Goal: Transaction & Acquisition: Book appointment/travel/reservation

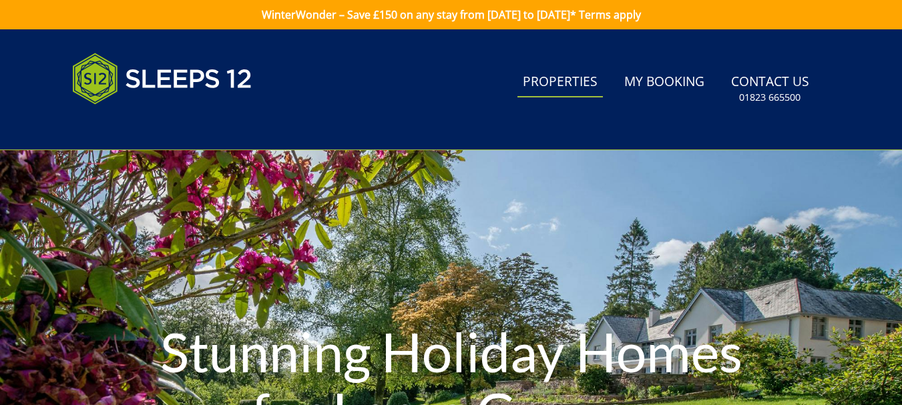
click at [583, 85] on link "Properties" at bounding box center [559, 82] width 85 height 30
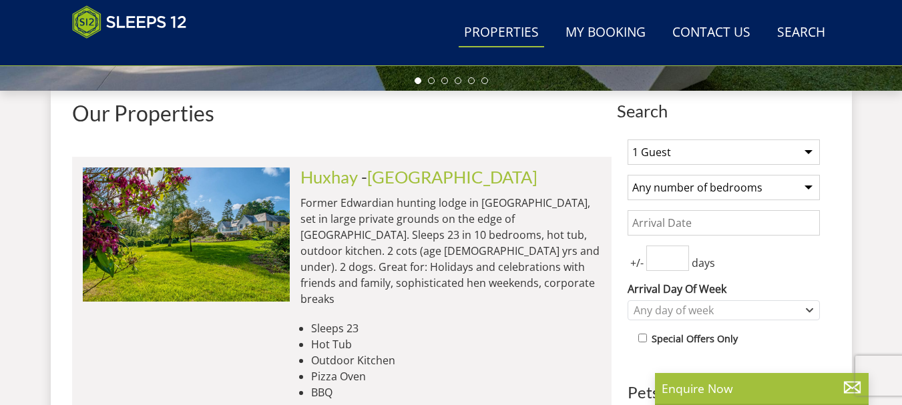
scroll to position [483, 0]
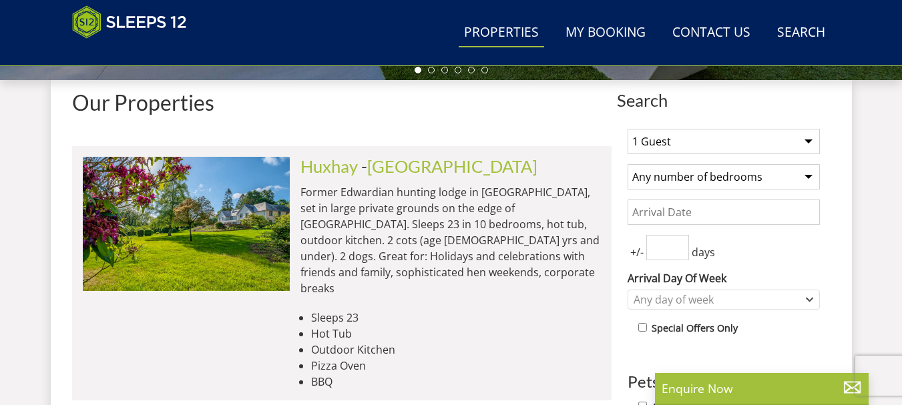
click at [804, 177] on select "Any number of bedrooms 3 Bedrooms 4 Bedrooms 5 Bedrooms 6 Bedrooms 7 Bedrooms 8…" at bounding box center [723, 176] width 192 height 25
select select "11"
click at [627, 164] on select "Any number of bedrooms 3 Bedrooms 4 Bedrooms 5 Bedrooms 6 Bedrooms 7 Bedrooms 8…" at bounding box center [723, 176] width 192 height 25
click at [804, 142] on select "1 Guest 2 Guests 3 Guests 4 Guests 5 Guests 6 Guests 7 Guests 8 Guests 9 Guests…" at bounding box center [723, 141] width 192 height 25
select select "22"
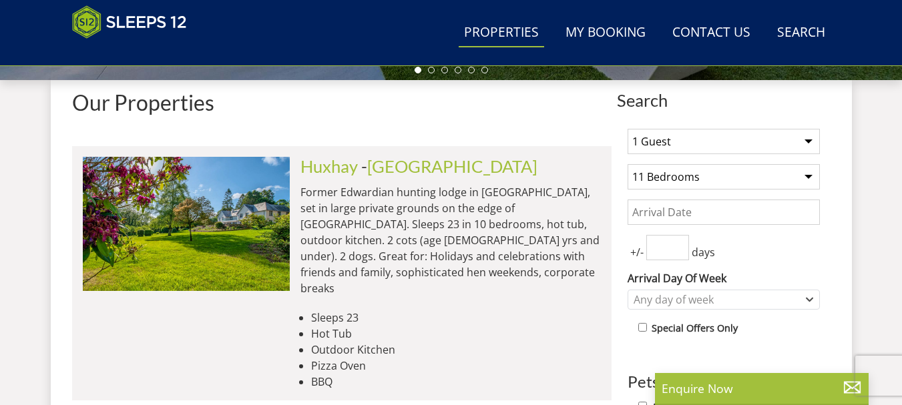
click at [627, 129] on select "1 Guest 2 Guests 3 Guests 4 Guests 5 Guests 6 Guests 7 Guests 8 Guests 9 Guests…" at bounding box center [723, 141] width 192 height 25
click at [756, 211] on input "Date" at bounding box center [723, 212] width 192 height 25
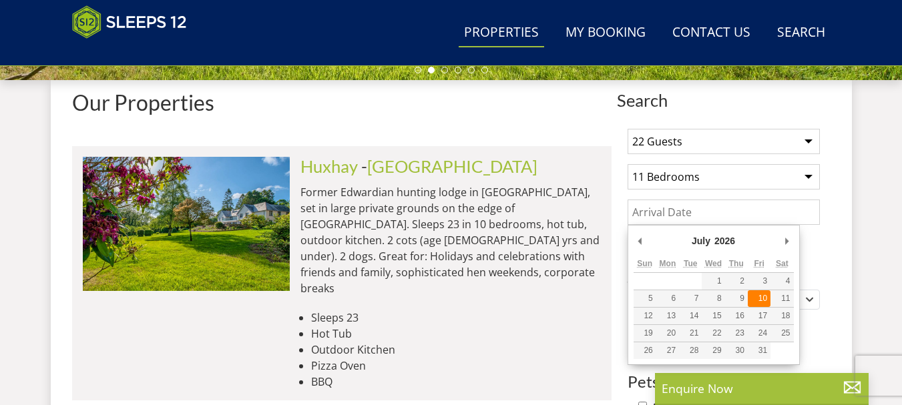
type input "[DATE]"
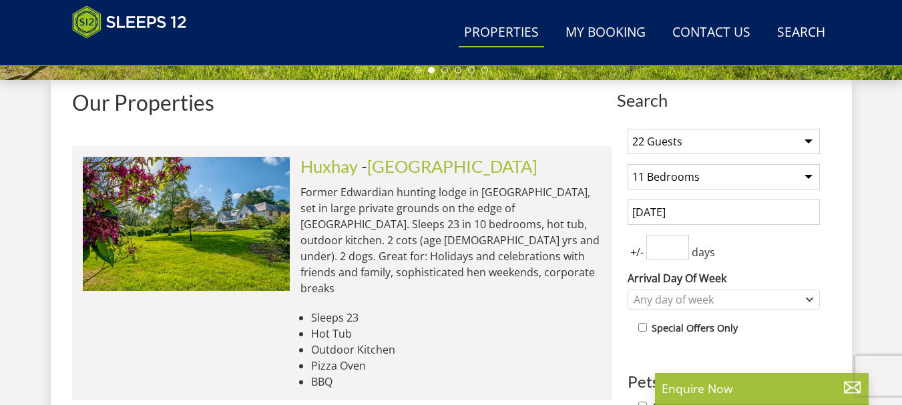
click at [670, 243] on input "number" at bounding box center [667, 247] width 43 height 25
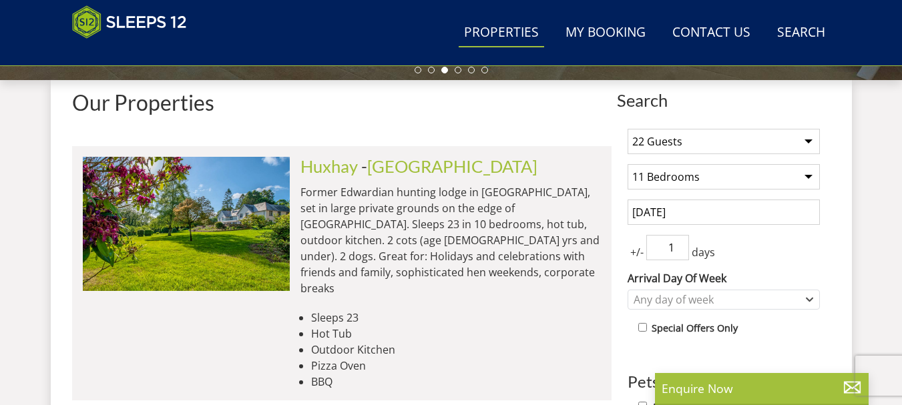
click at [679, 244] on input "1" at bounding box center [667, 247] width 43 height 25
click at [679, 244] on input "2" at bounding box center [667, 247] width 43 height 25
click at [679, 244] on input "3" at bounding box center [667, 247] width 43 height 25
click at [679, 244] on input "4" at bounding box center [667, 247] width 43 height 25
click at [679, 244] on input "5" at bounding box center [667, 247] width 43 height 25
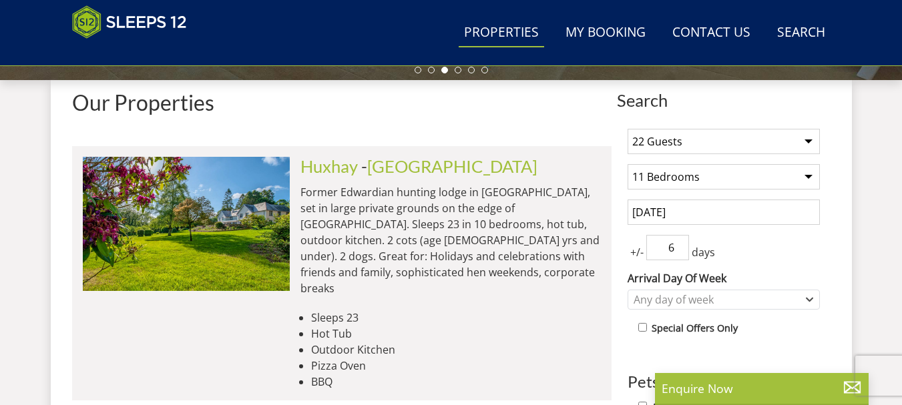
click at [679, 244] on input "6" at bounding box center [667, 247] width 43 height 25
type input "7"
click at [679, 244] on input "7" at bounding box center [667, 247] width 43 height 25
click at [728, 325] on label "Special Offers Only" at bounding box center [694, 328] width 86 height 15
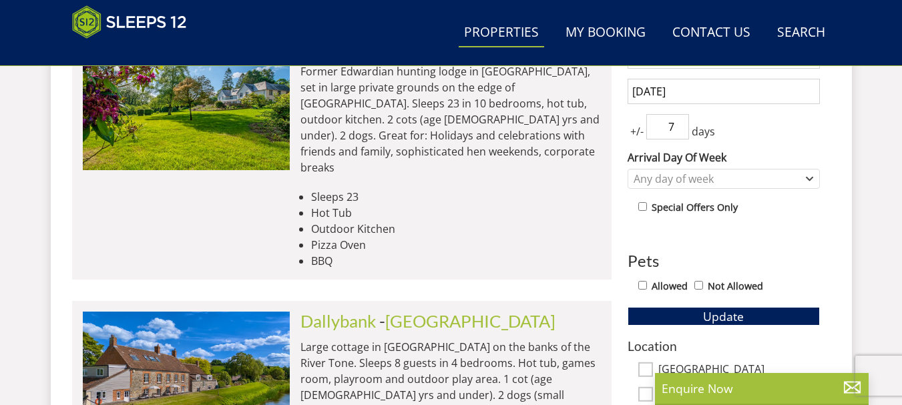
scroll to position [680, 0]
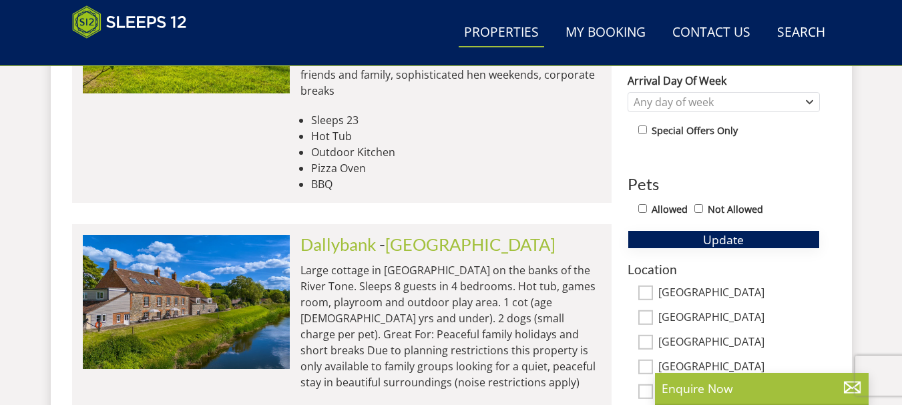
click at [717, 238] on span "Update" at bounding box center [723, 240] width 41 height 16
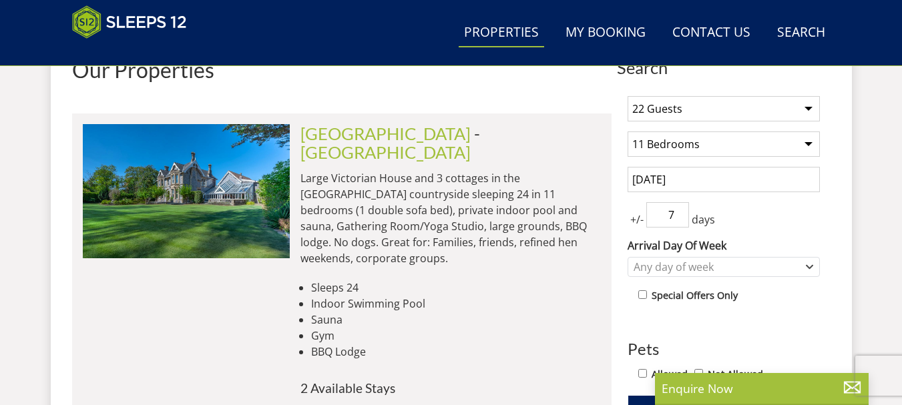
scroll to position [500, 0]
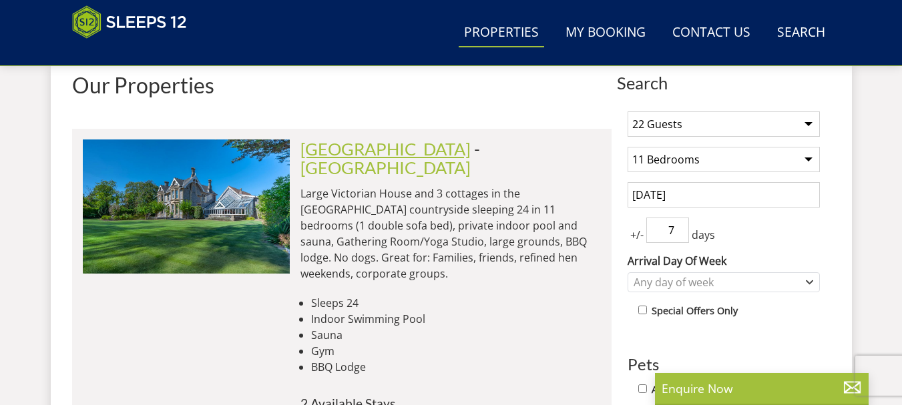
click at [381, 148] on link "[GEOGRAPHIC_DATA]" at bounding box center [385, 149] width 170 height 20
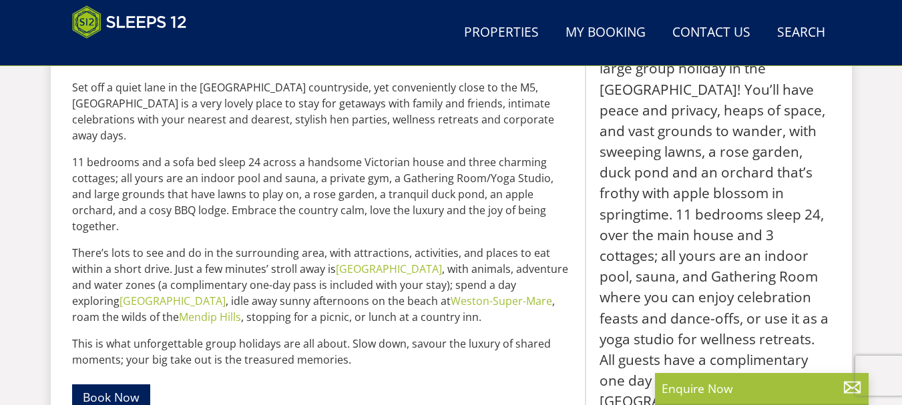
scroll to position [668, 0]
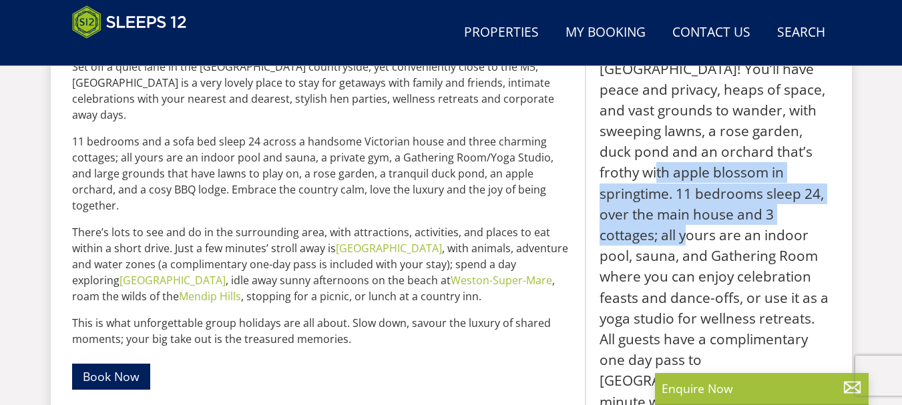
drag, startPoint x: 901, startPoint y: 202, endPoint x: 904, endPoint y: 193, distance: 9.9
click at [901, 127] on html "WinterWonder – Save £150 on any stay from [DATE] to [DATE]* Terms apply Search …" at bounding box center [451, 219] width 902 height 1775
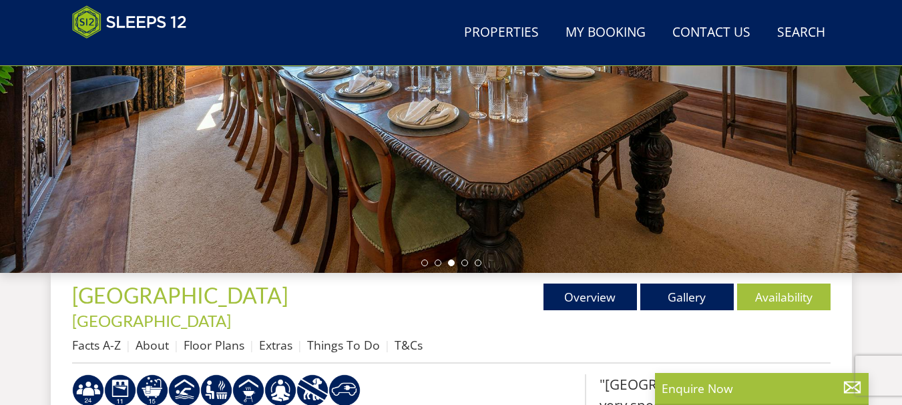
scroll to position [299, 0]
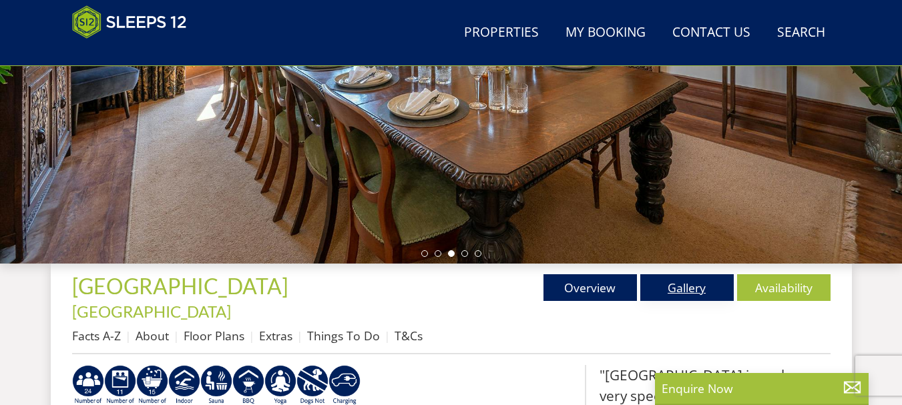
click at [699, 289] on link "Gallery" at bounding box center [686, 287] width 93 height 27
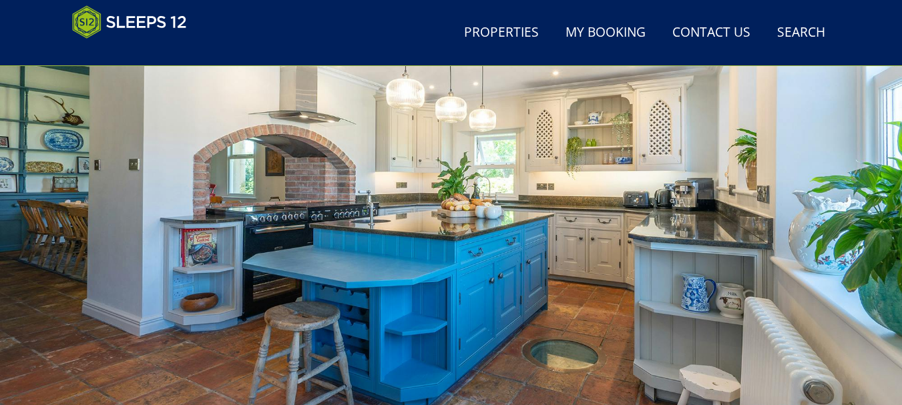
scroll to position [95, 0]
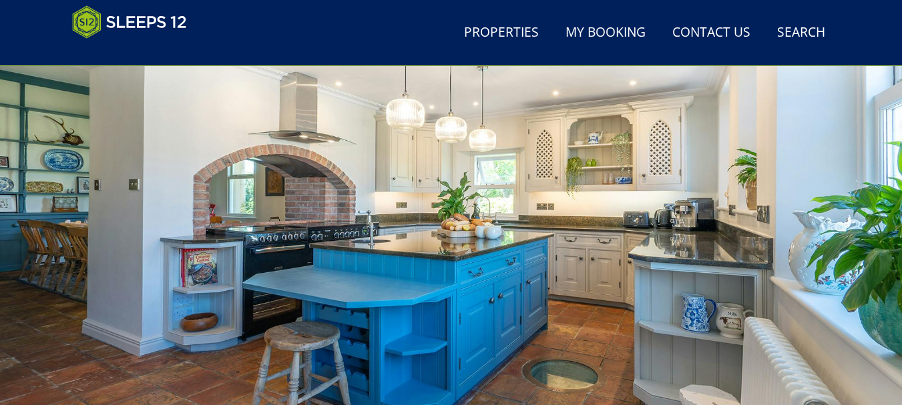
click at [812, 278] on div at bounding box center [451, 234] width 902 height 467
click at [812, 251] on div at bounding box center [451, 234] width 902 height 467
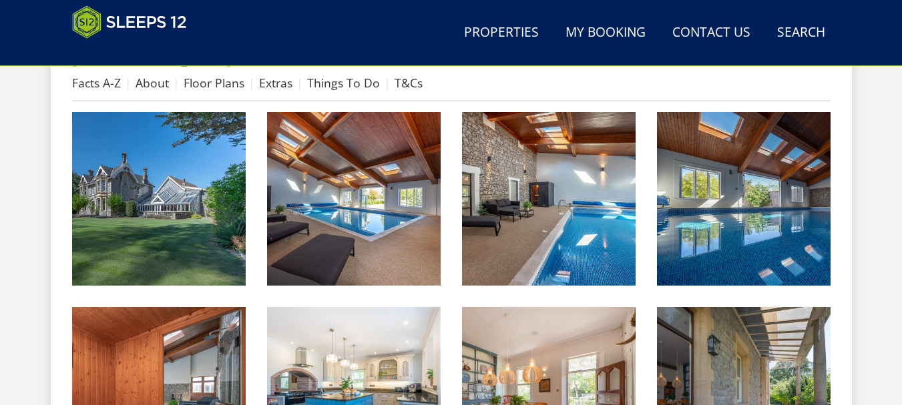
scroll to position [411, 0]
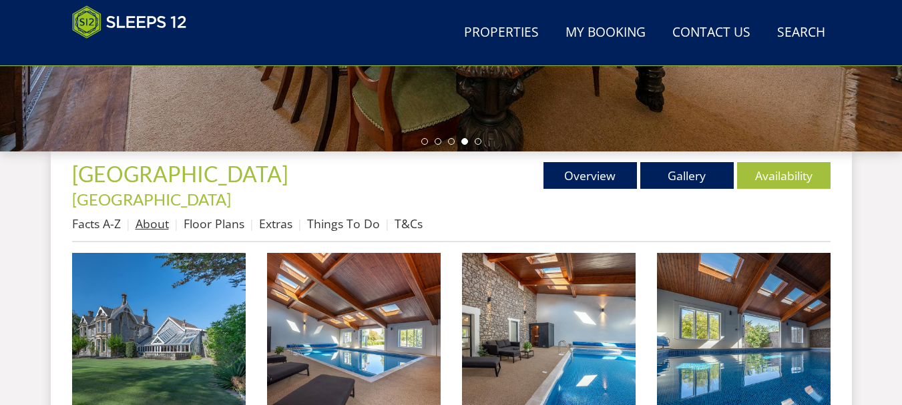
click at [156, 216] on link "About" at bounding box center [151, 224] width 33 height 16
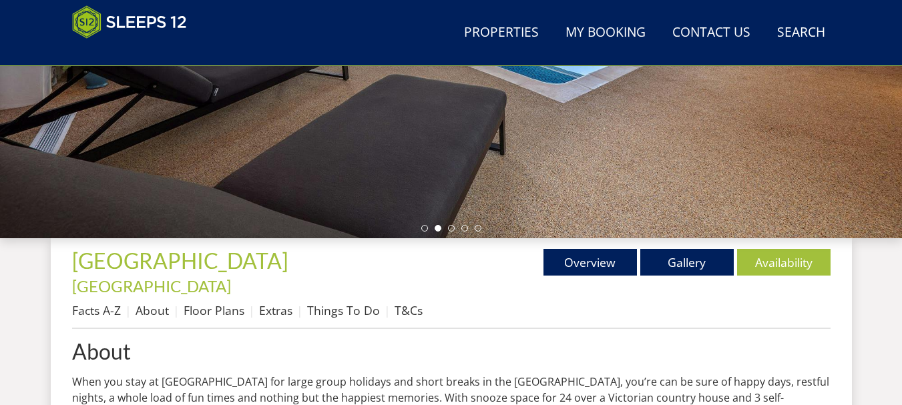
scroll to position [330, 0]
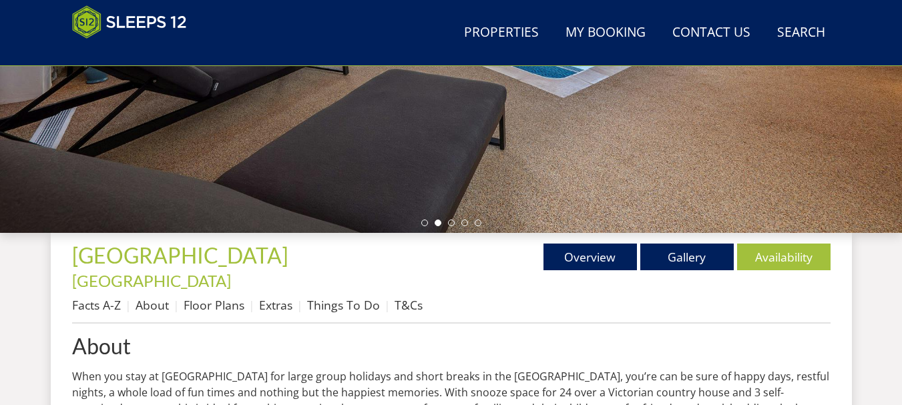
click at [220, 297] on link "Floor Plans" at bounding box center [214, 305] width 61 height 16
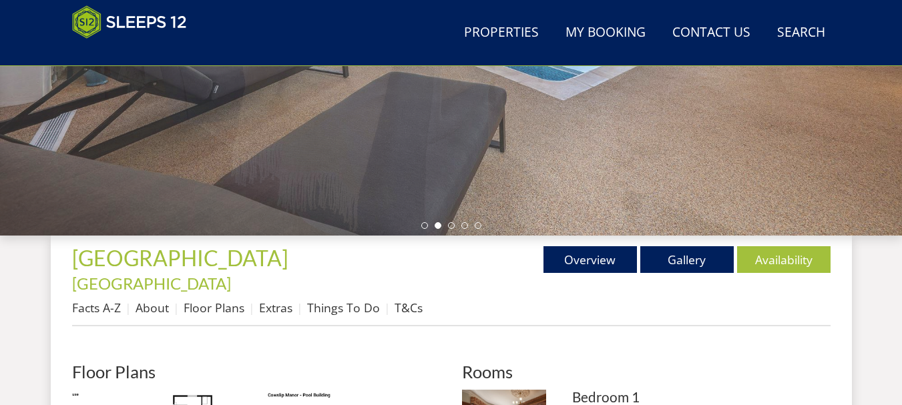
scroll to position [374, 0]
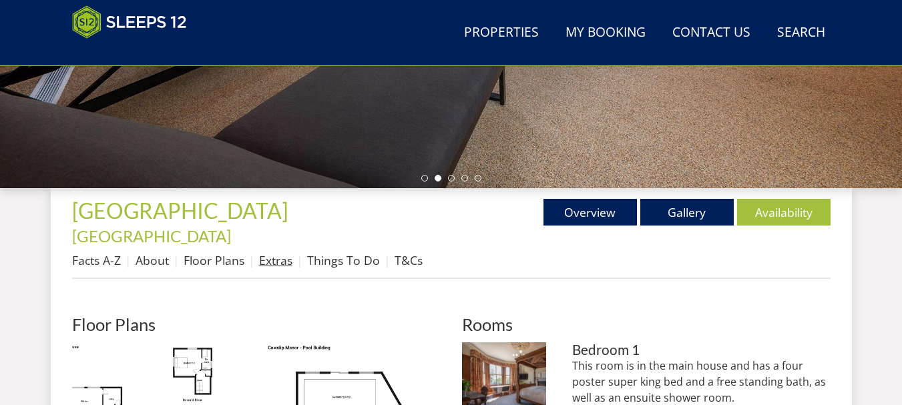
click at [266, 252] on link "Extras" at bounding box center [275, 260] width 33 height 16
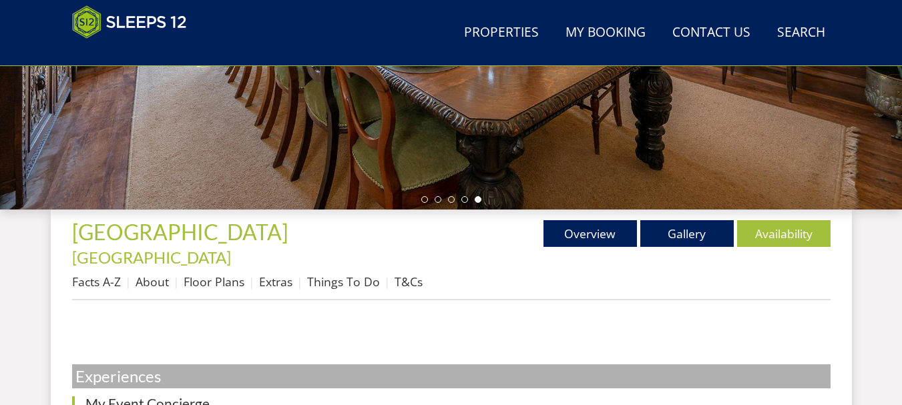
scroll to position [508, 0]
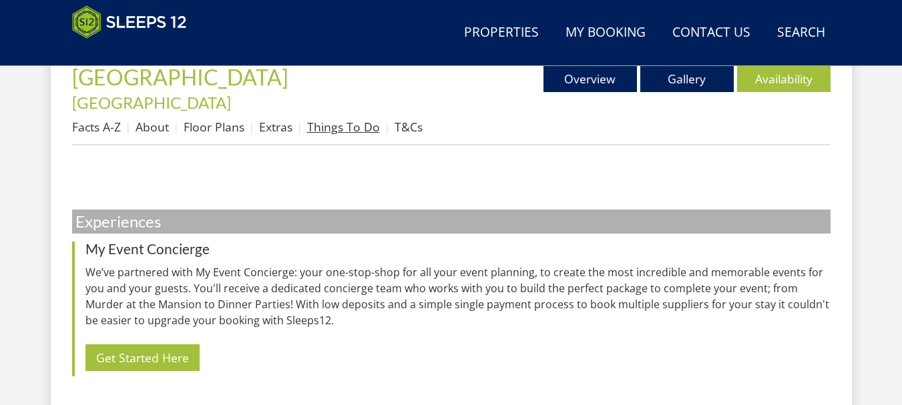
click at [336, 119] on link "Things To Do" at bounding box center [343, 127] width 73 height 16
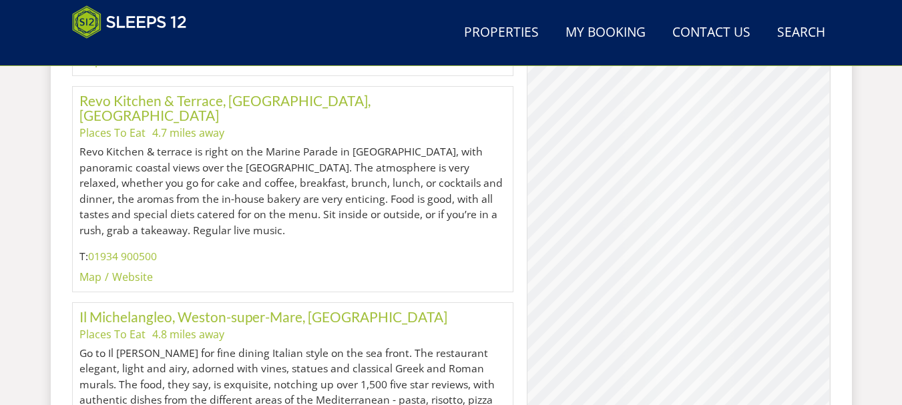
scroll to position [2259, 0]
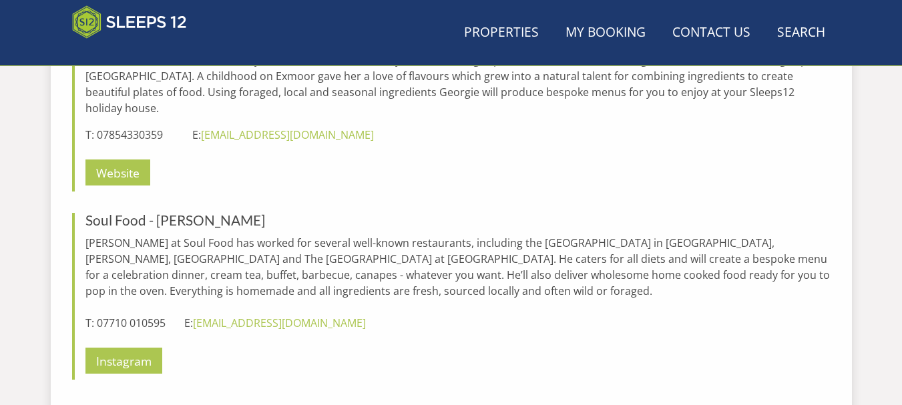
scroll to position [508, 0]
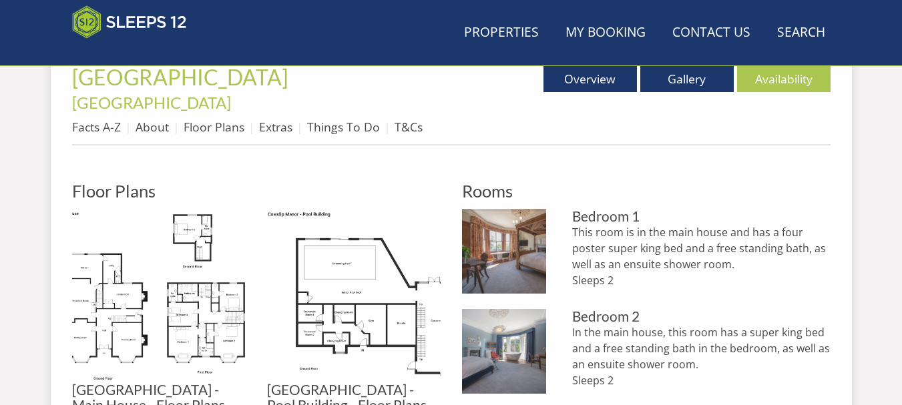
scroll to position [374, 0]
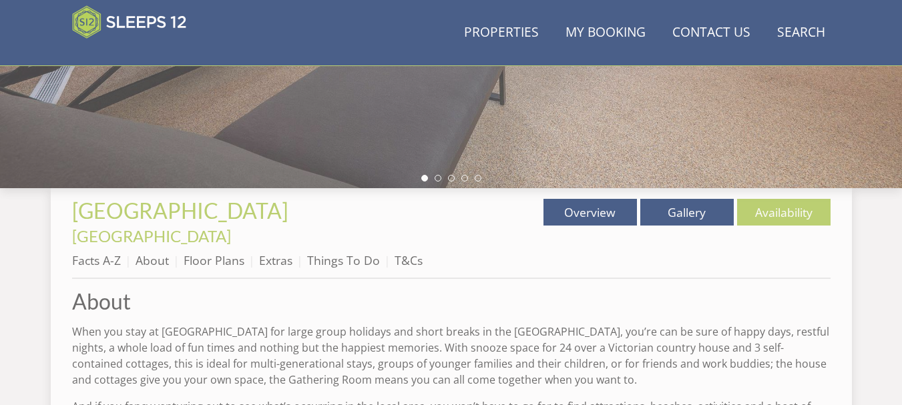
scroll to position [330, 0]
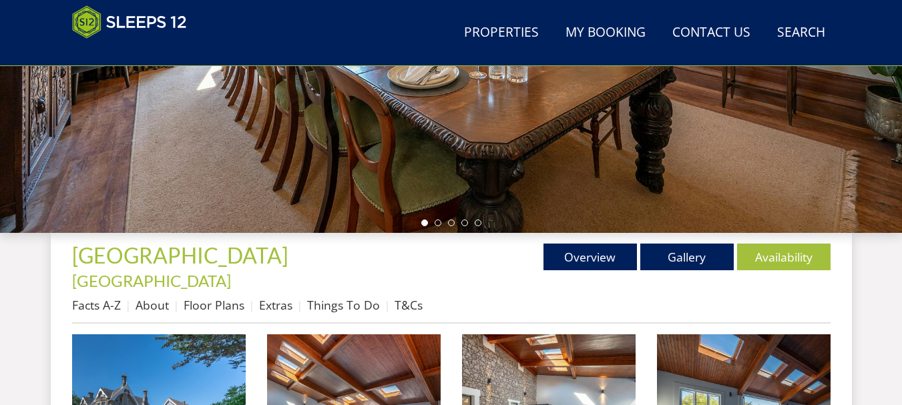
scroll to position [411, 0]
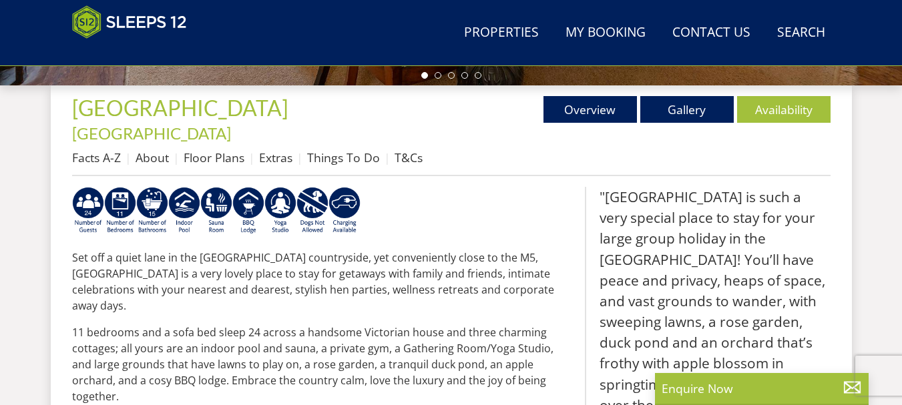
scroll to position [489, 0]
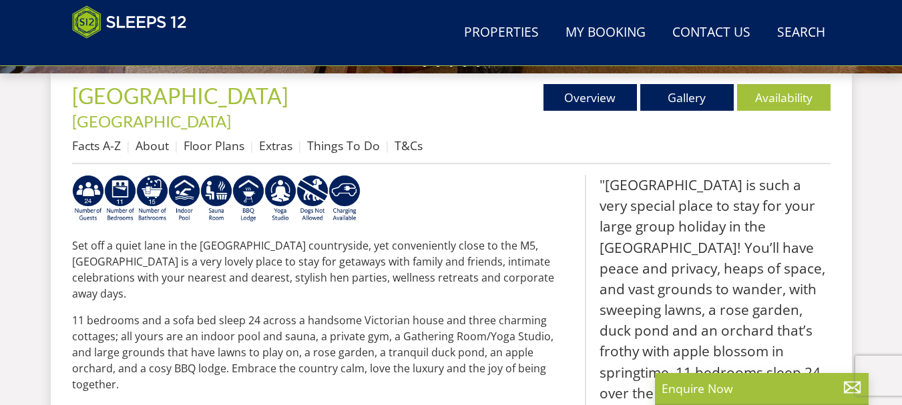
select select "22"
select select "11"
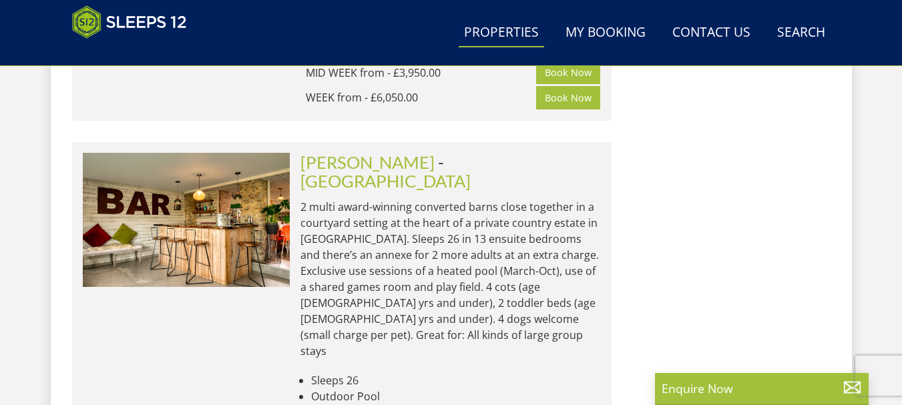
scroll to position [1698, 0]
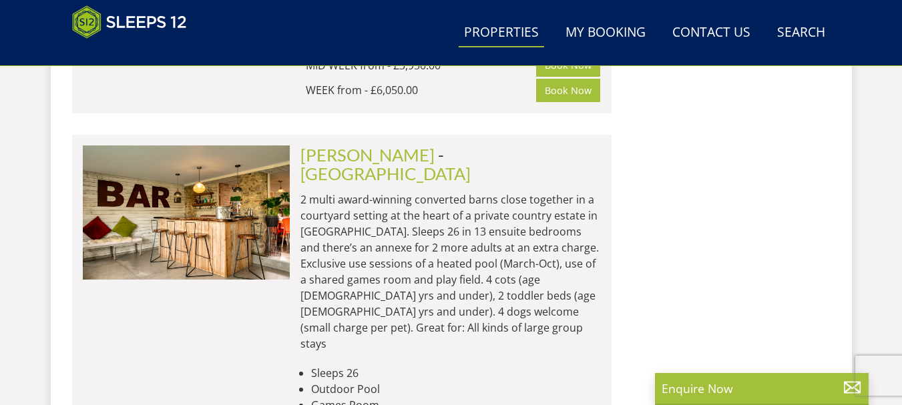
drag, startPoint x: 900, startPoint y: 168, endPoint x: 899, endPoint y: 175, distance: 6.7
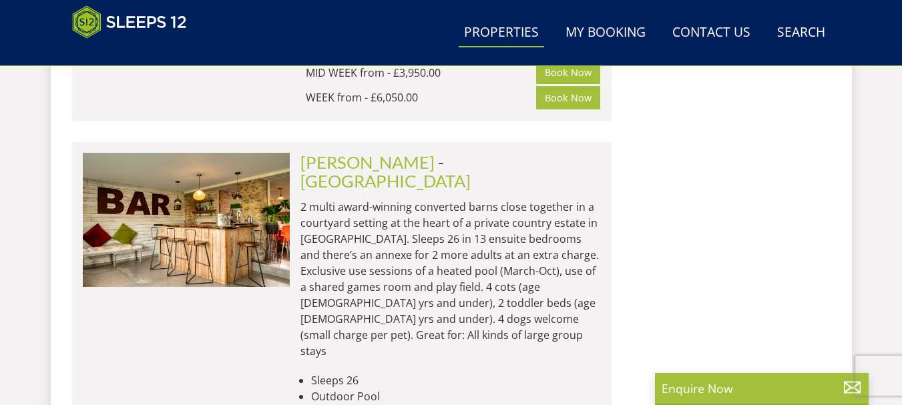
scroll to position [1737, 0]
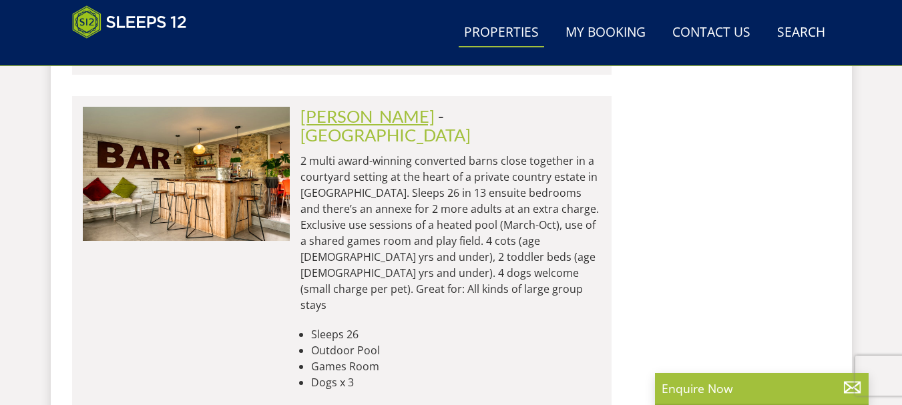
click at [364, 106] on link "[PERSON_NAME]" at bounding box center [367, 116] width 134 height 20
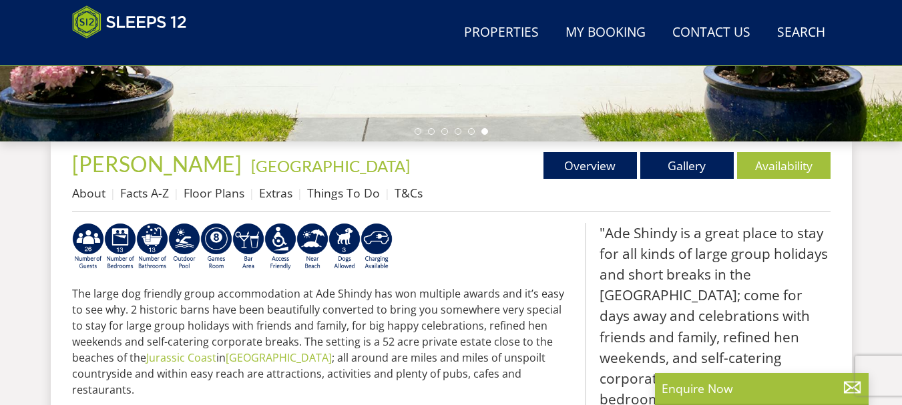
scroll to position [418, 0]
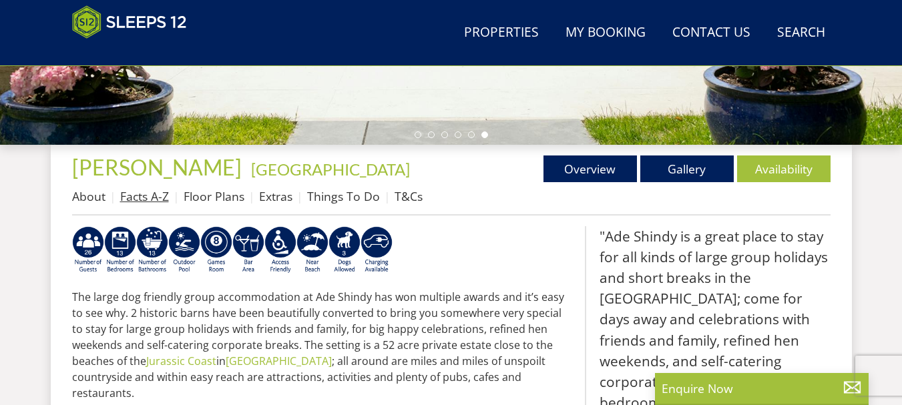
click at [141, 194] on link "Facts A-Z" at bounding box center [144, 196] width 49 height 16
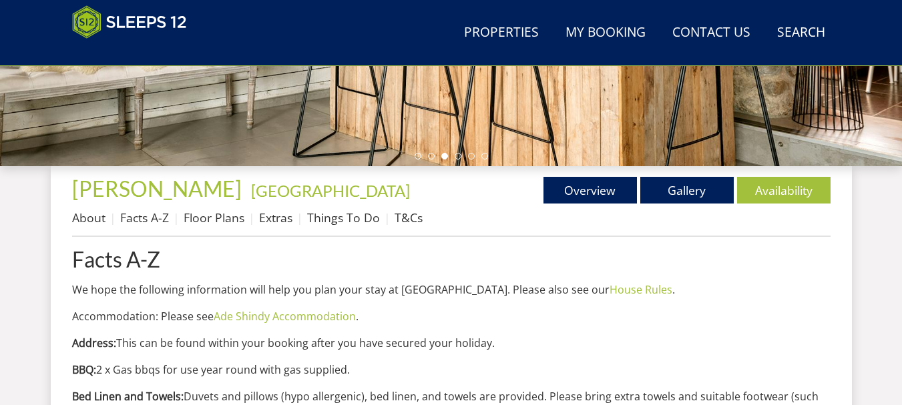
scroll to position [410, 0]
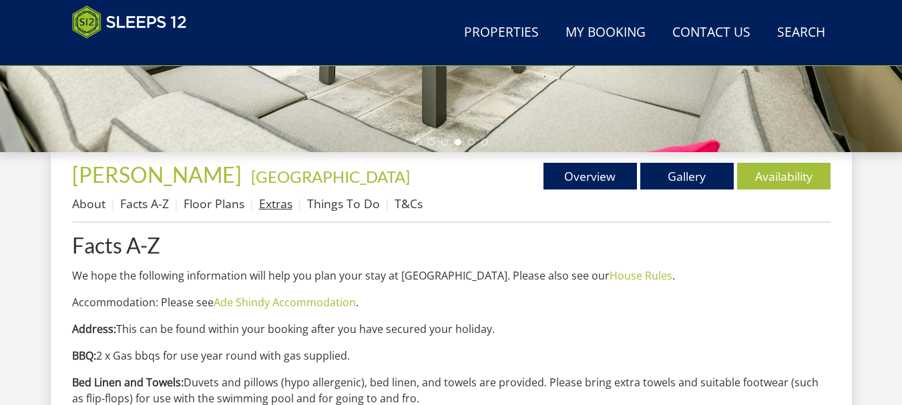
click at [276, 210] on link "Extras" at bounding box center [275, 204] width 33 height 16
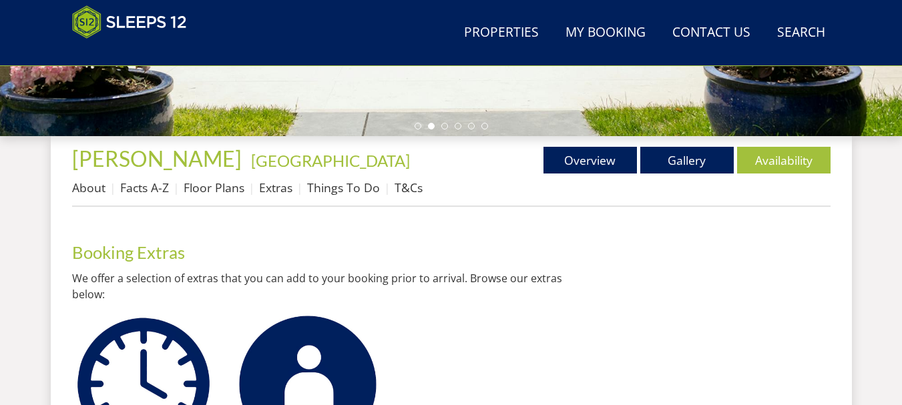
scroll to position [438, 0]
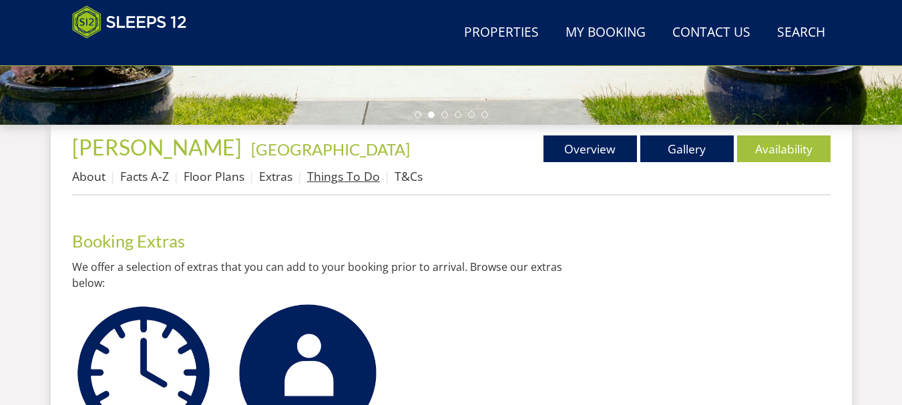
click at [348, 176] on link "Things To Do" at bounding box center [343, 176] width 73 height 16
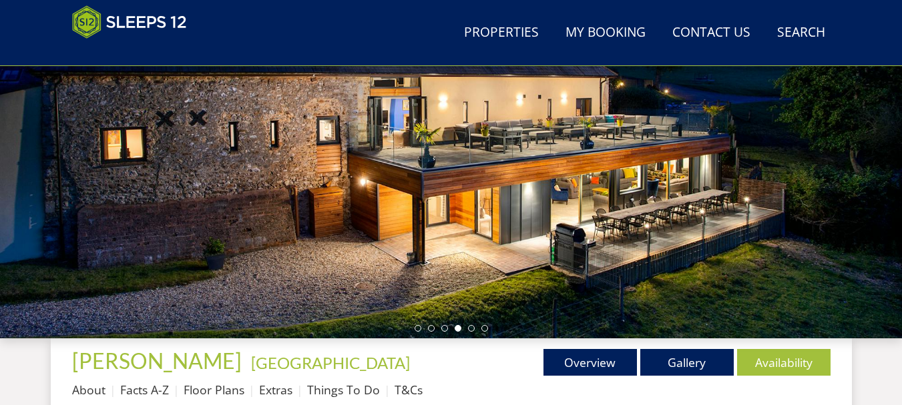
scroll to position [314, 0]
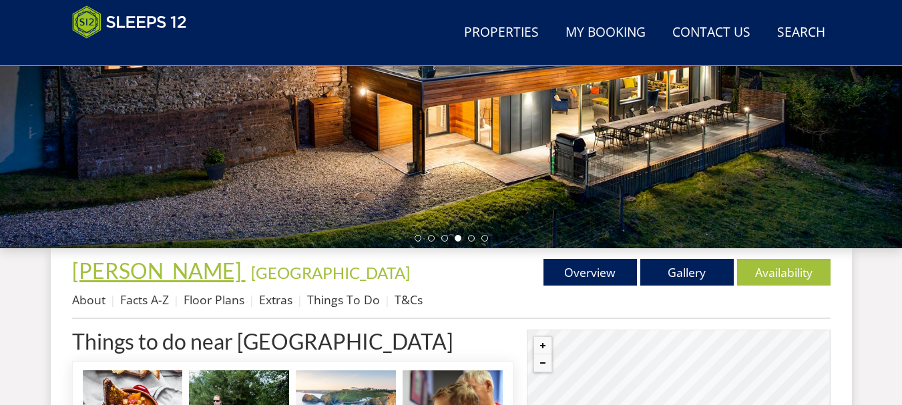
click at [115, 277] on span "[PERSON_NAME]" at bounding box center [157, 271] width 170 height 26
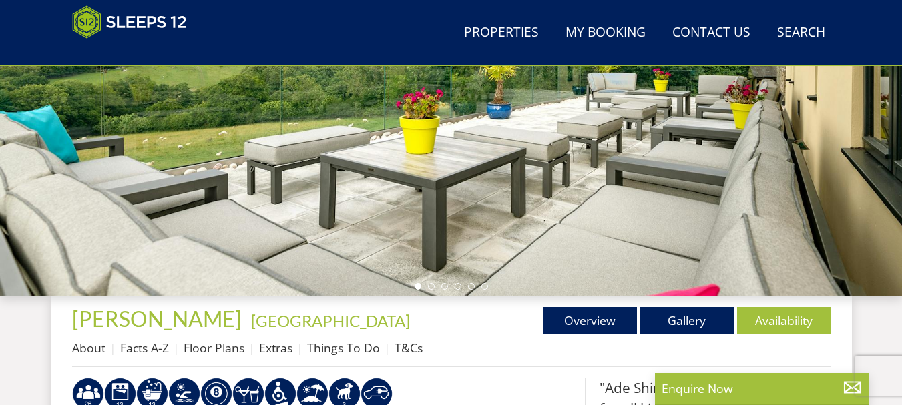
scroll to position [182, 0]
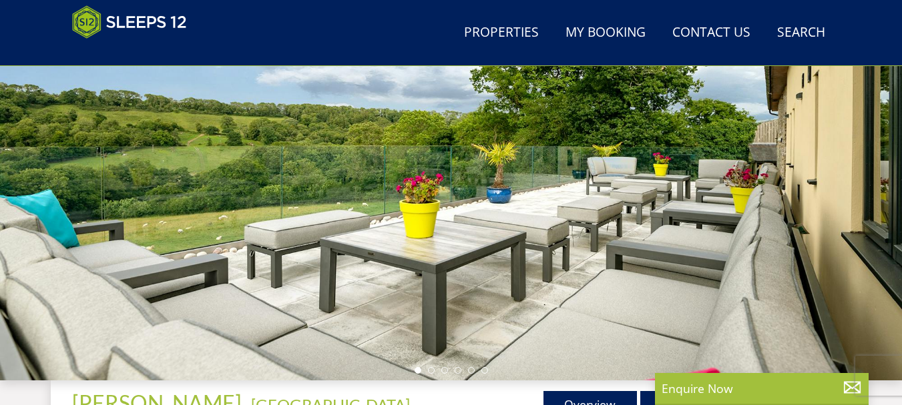
click at [830, 186] on div at bounding box center [451, 146] width 902 height 467
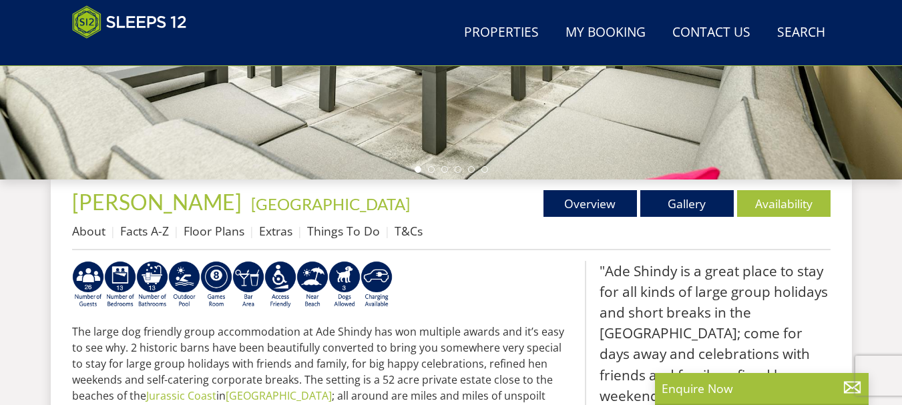
scroll to position [422, 0]
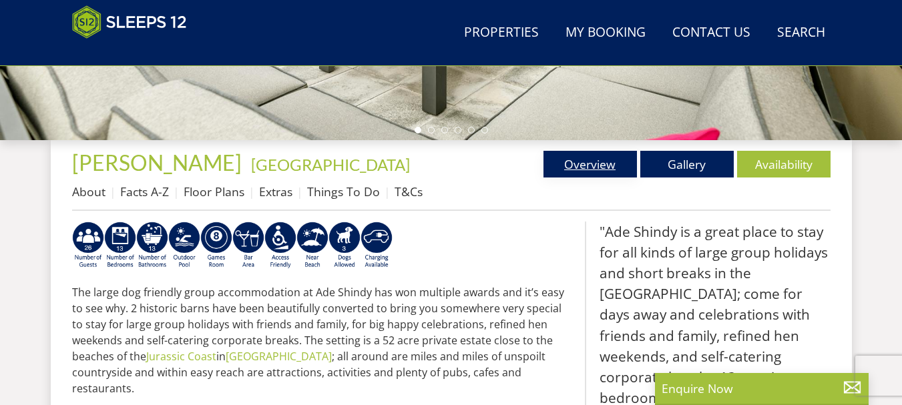
click at [593, 160] on link "Overview" at bounding box center [589, 164] width 93 height 27
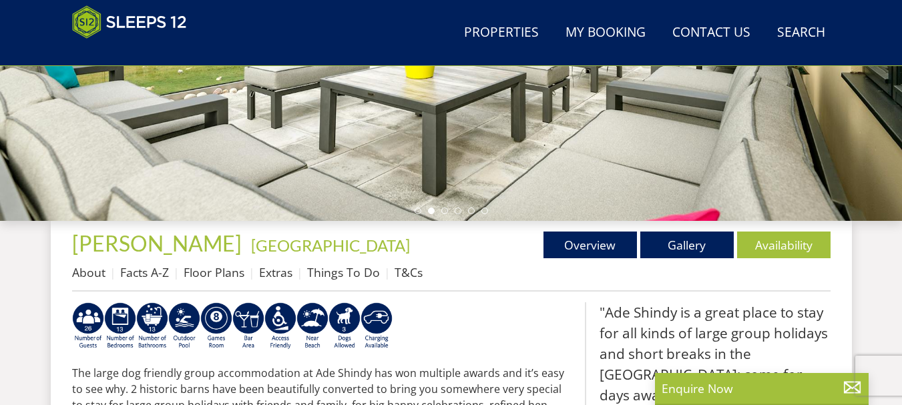
scroll to position [326, 0]
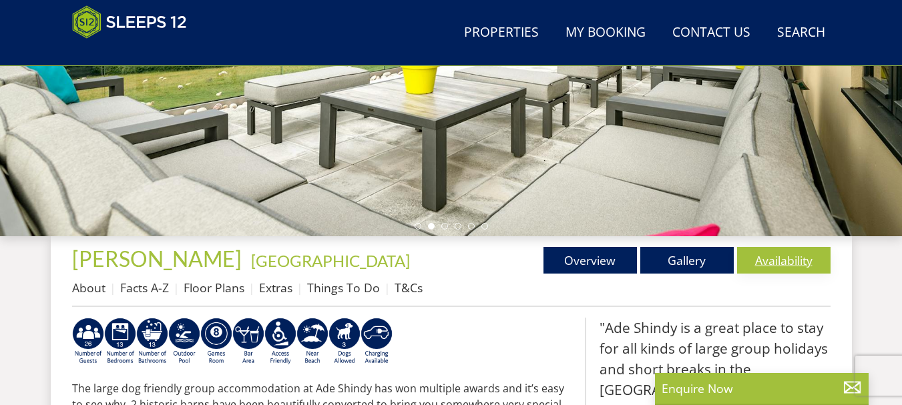
click at [776, 258] on link "Availability" at bounding box center [783, 260] width 93 height 27
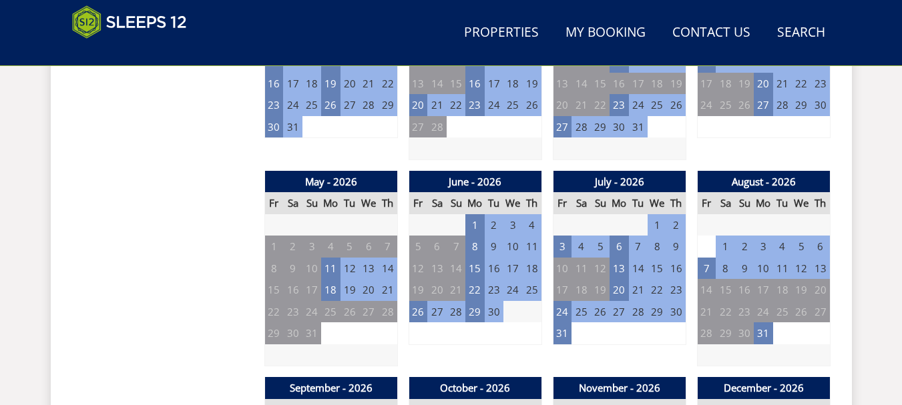
scroll to position [882, 0]
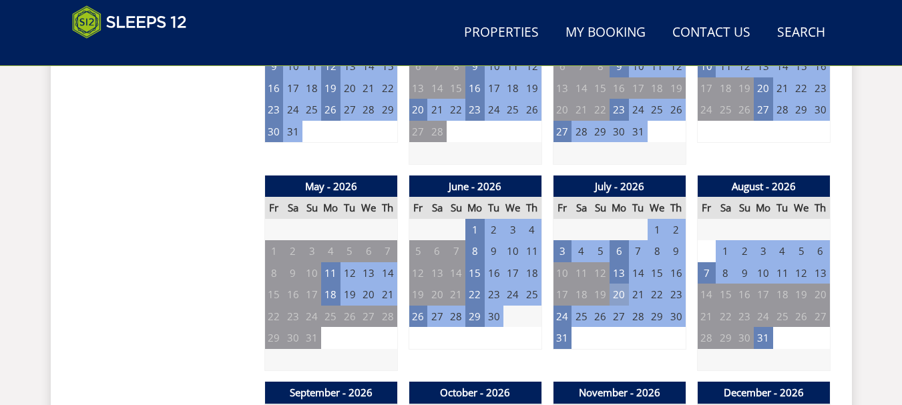
click at [619, 295] on td "20" at bounding box center [618, 295] width 19 height 22
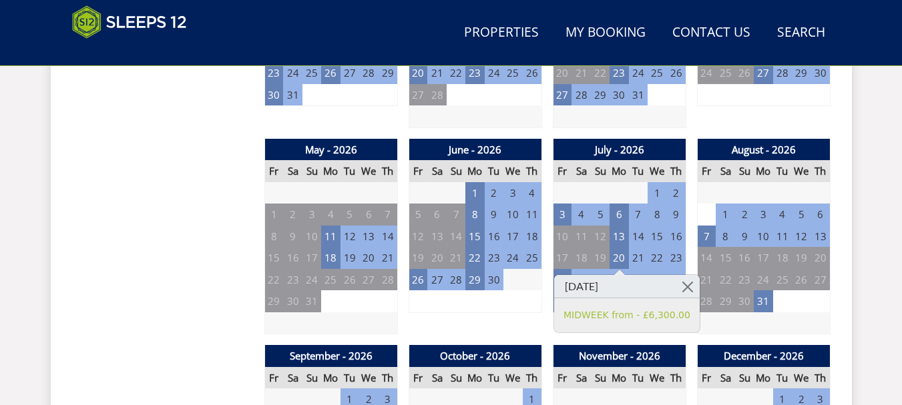
scroll to position [924, 0]
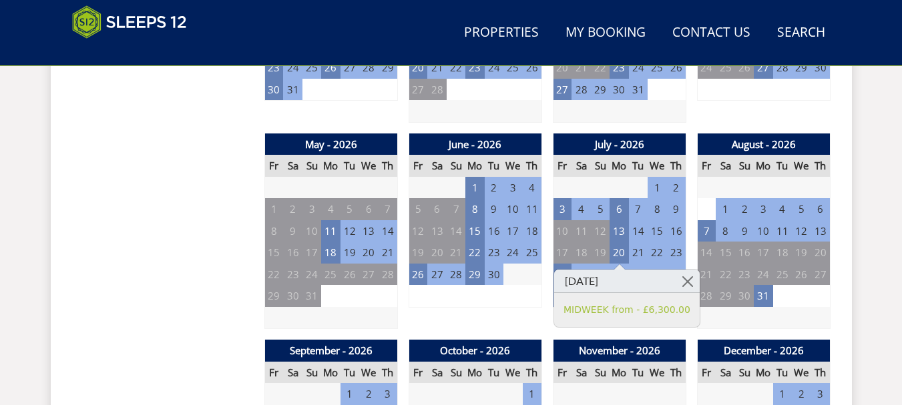
click at [581, 186] on td "27" at bounding box center [580, 188] width 19 height 22
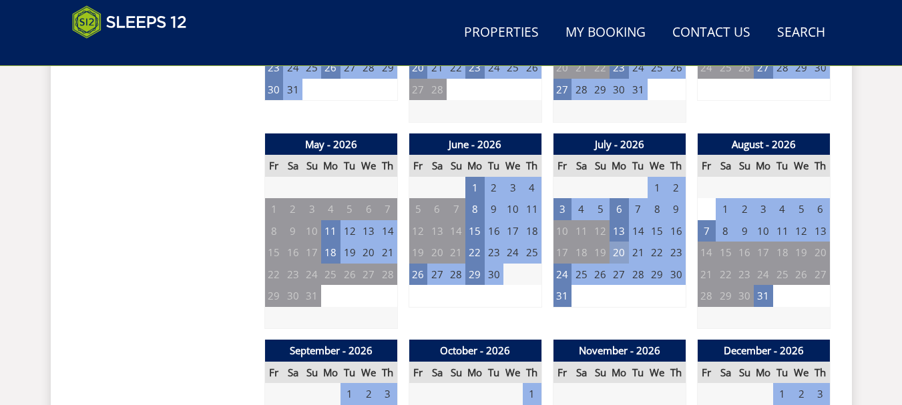
click at [623, 256] on td "20" at bounding box center [618, 253] width 19 height 22
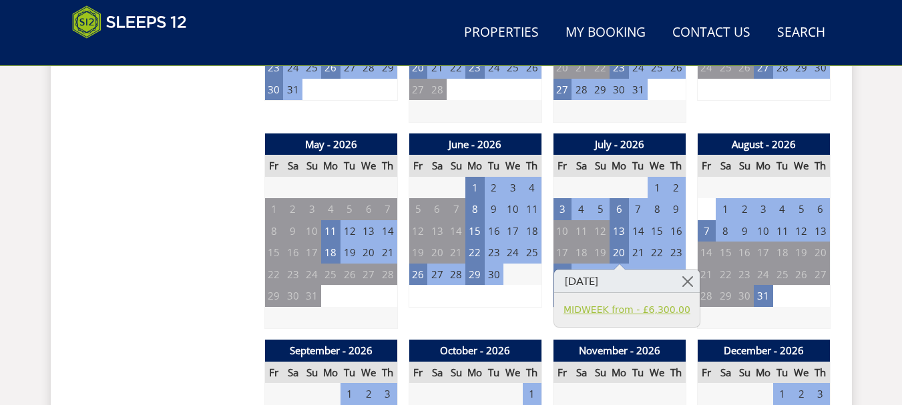
click at [617, 308] on link "MIDWEEK from - £6,300.00" at bounding box center [626, 310] width 127 height 14
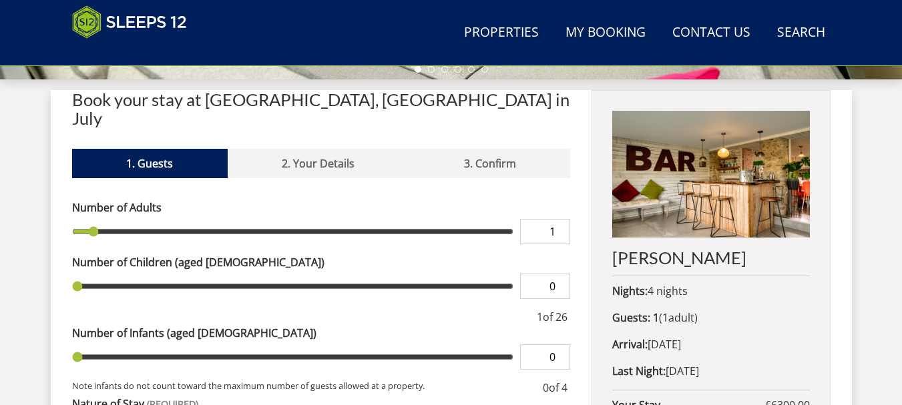
scroll to position [443, 0]
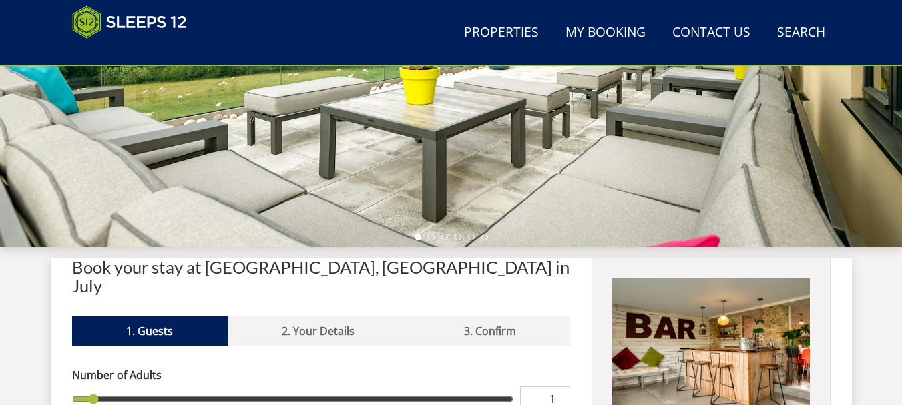
scroll to position [364, 0]
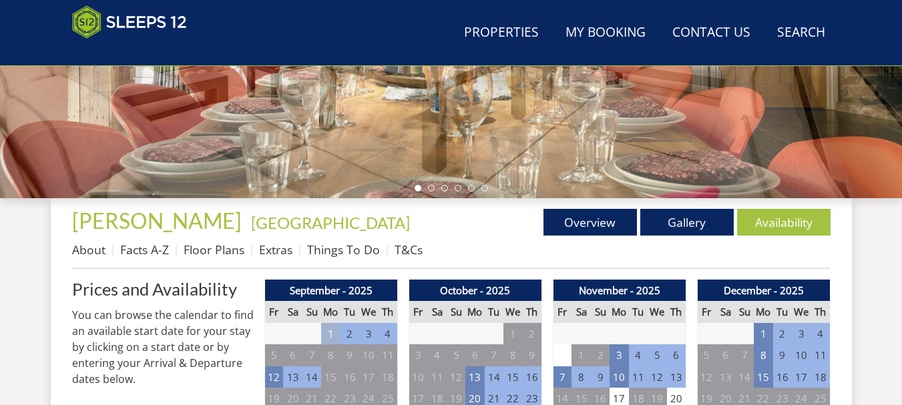
scroll to position [924, 0]
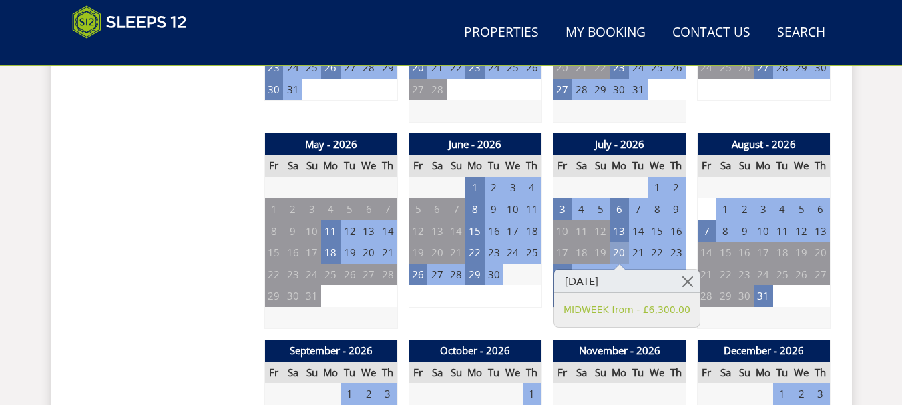
click at [619, 256] on td "20" at bounding box center [618, 253] width 19 height 22
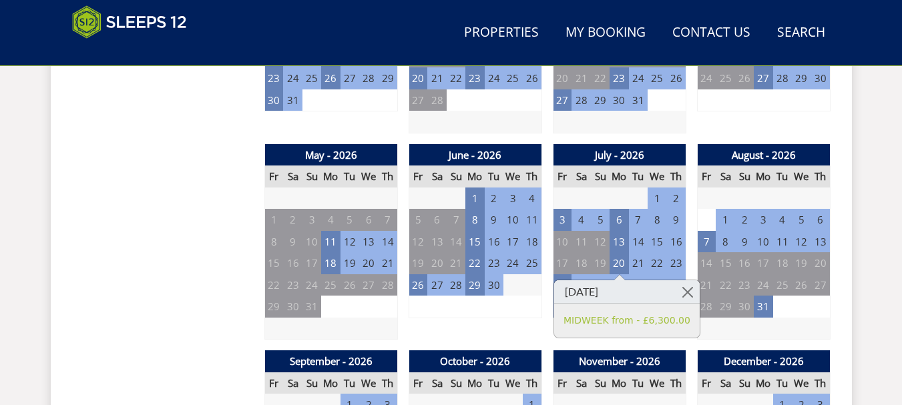
scroll to position [950, 0]
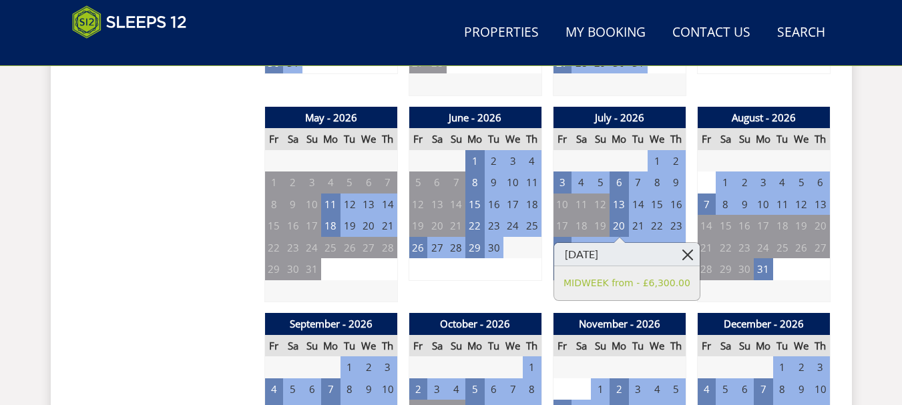
click at [676, 253] on link at bounding box center [687, 254] width 23 height 23
click at [676, 254] on link at bounding box center [687, 254] width 23 height 23
drag, startPoint x: 665, startPoint y: 246, endPoint x: 666, endPoint y: 253, distance: 7.5
click at [676, 253] on link at bounding box center [687, 254] width 23 height 23
click at [676, 254] on link at bounding box center [687, 254] width 23 height 23
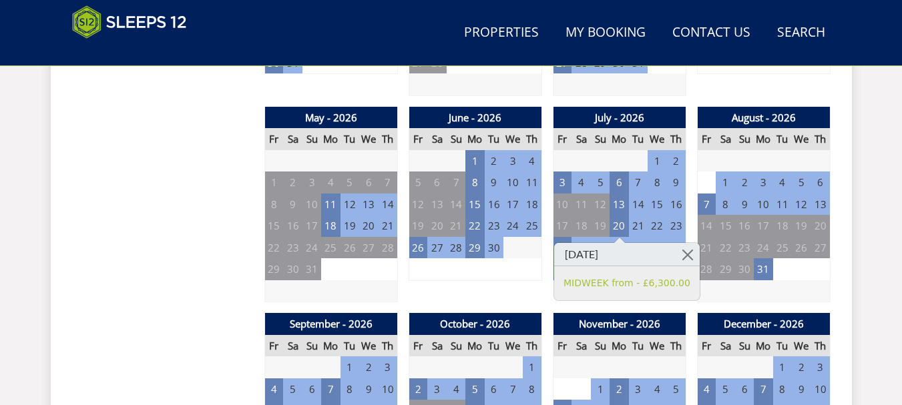
scroll to position [934, 0]
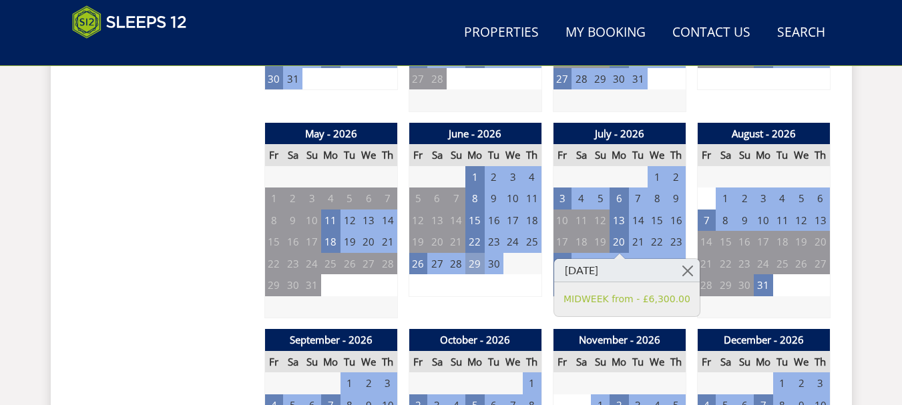
click at [477, 262] on td "29" at bounding box center [474, 264] width 19 height 22
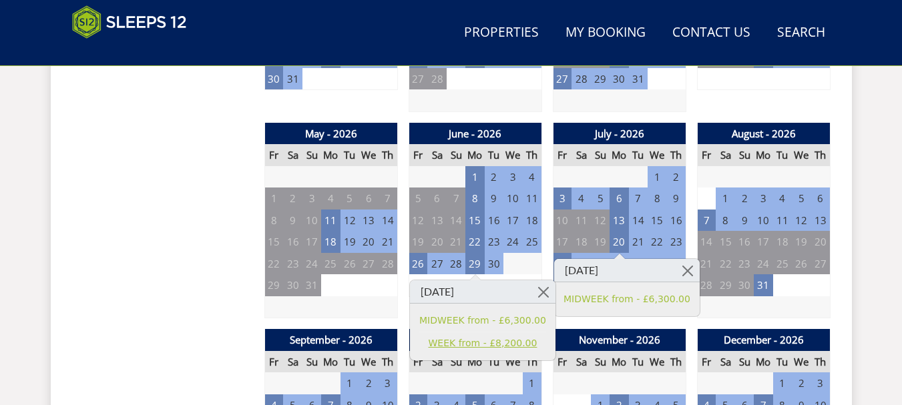
click at [469, 342] on link "WEEK from - £8,200.00" at bounding box center [482, 343] width 127 height 14
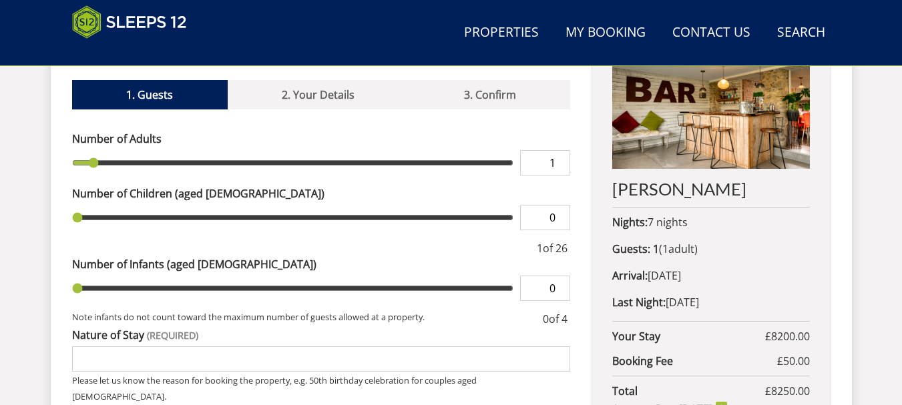
scroll to position [527, 0]
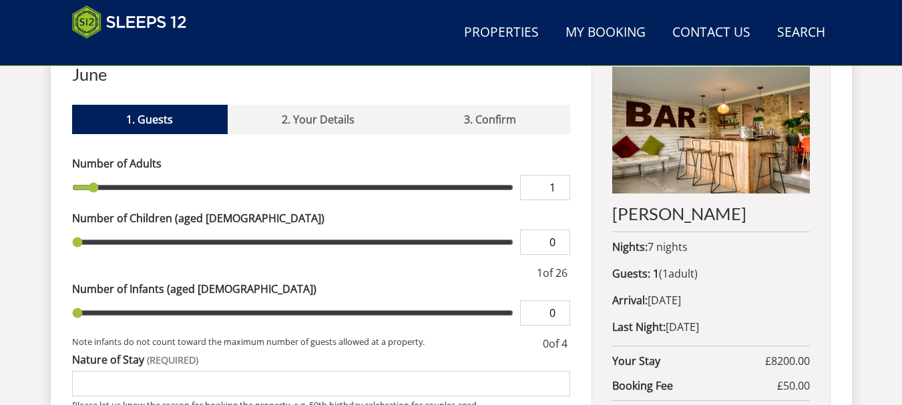
type input "2"
type input "3"
type input "4"
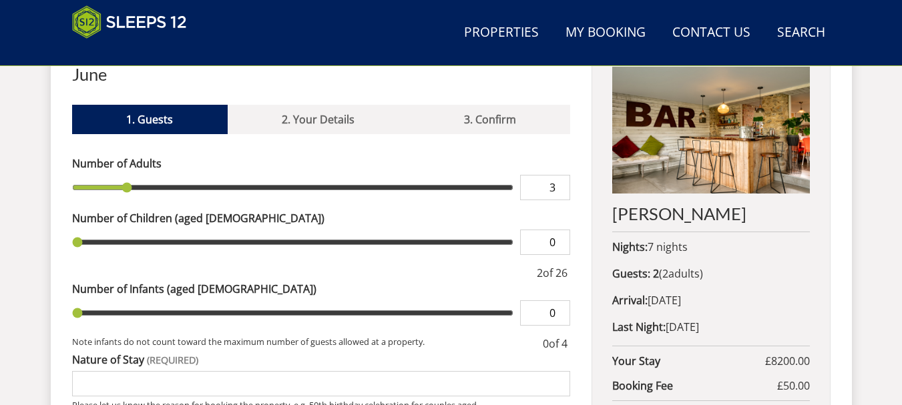
type input "4"
type input "5"
type input "6"
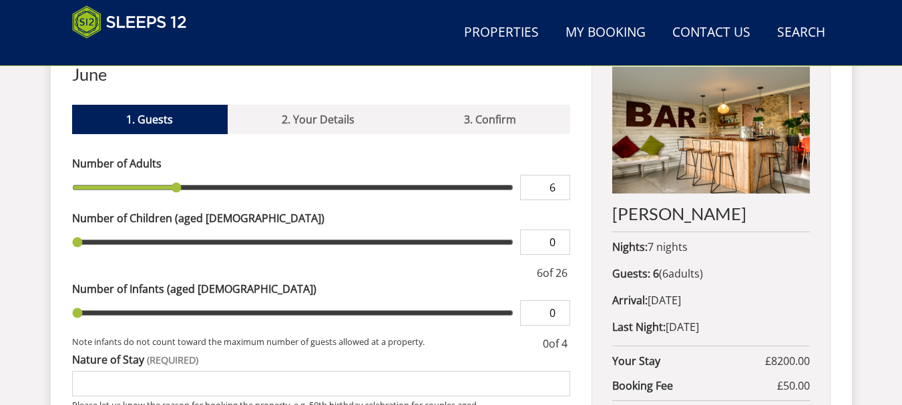
type input "7"
type input "9"
type input "11"
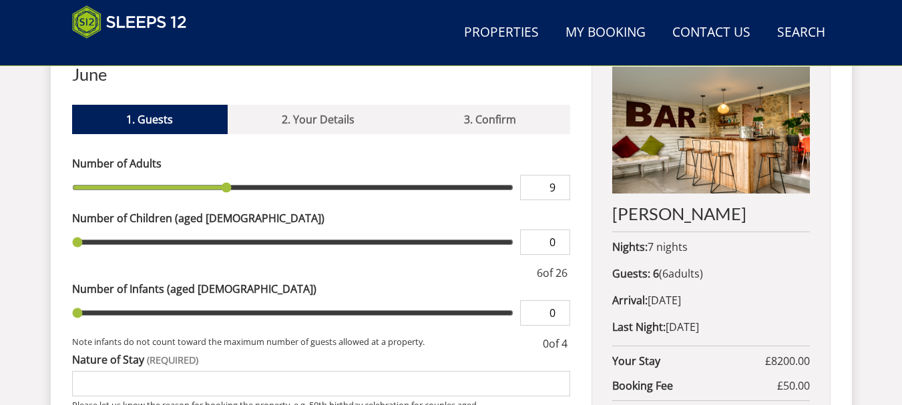
type input "11"
type input "12"
type input "14"
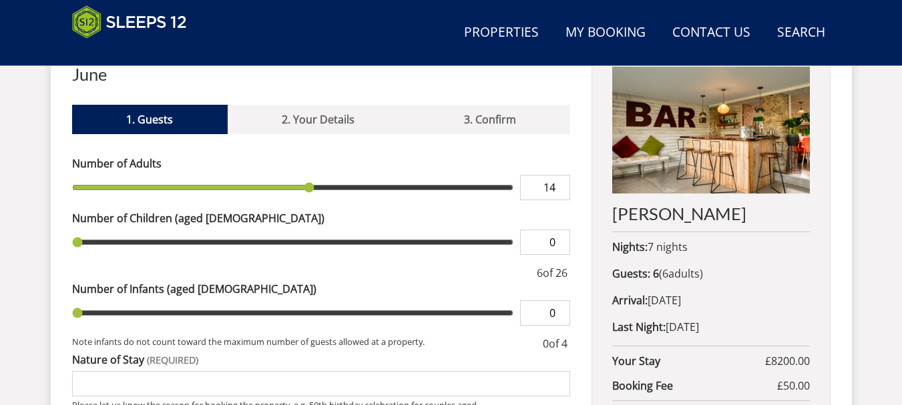
type input "15"
type input "16"
type input "17"
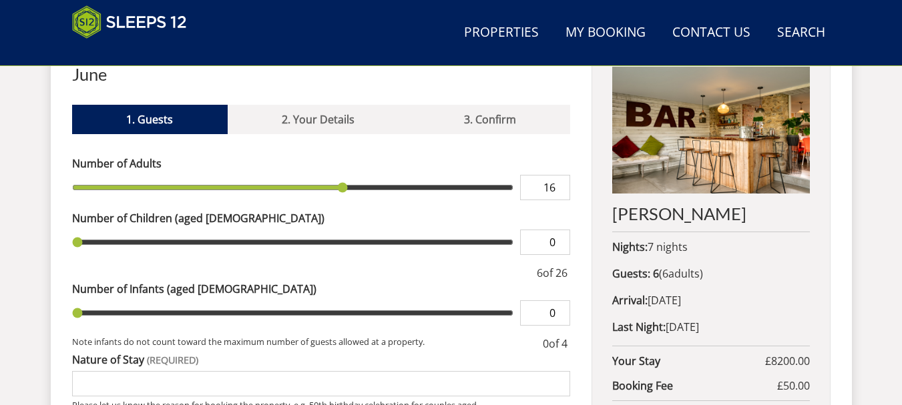
type input "17"
type input "18"
type input "19"
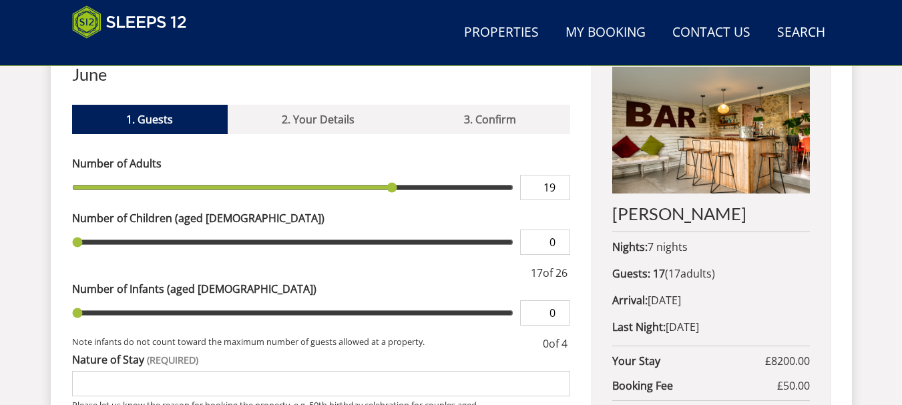
type input "20"
type input "21"
type input "22"
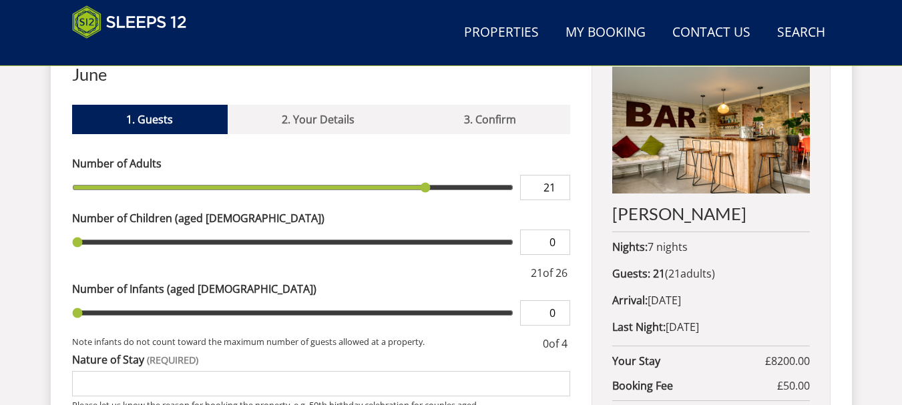
type input "22"
drag, startPoint x: 95, startPoint y: 166, endPoint x: 442, endPoint y: 173, distance: 346.5
type input "22"
click at [442, 175] on input "range" at bounding box center [293, 187] width 442 height 25
type input "1"
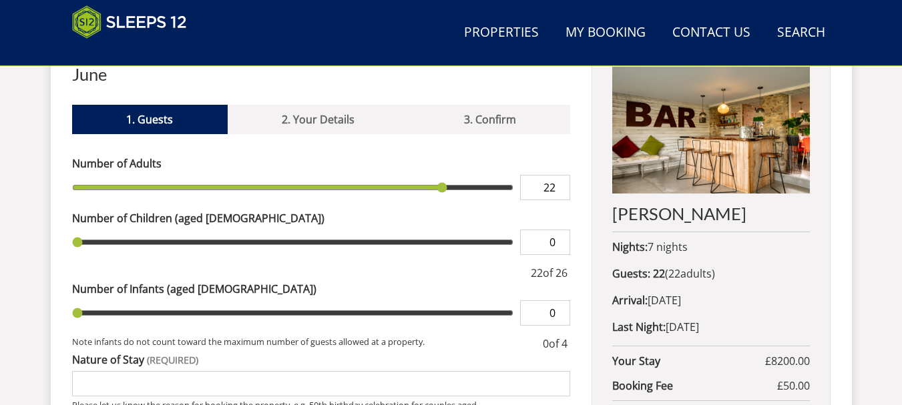
type input "1"
drag, startPoint x: 78, startPoint y: 226, endPoint x: 95, endPoint y: 226, distance: 16.7
click at [95, 230] on input "range" at bounding box center [293, 242] width 442 height 25
type input "2"
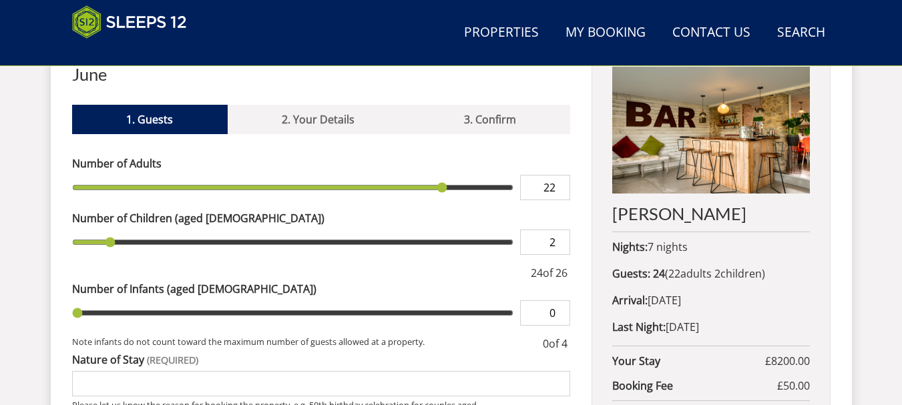
drag, startPoint x: 95, startPoint y: 223, endPoint x: 107, endPoint y: 223, distance: 12.7
type input "2"
click at [107, 230] on input "range" at bounding box center [293, 242] width 442 height 25
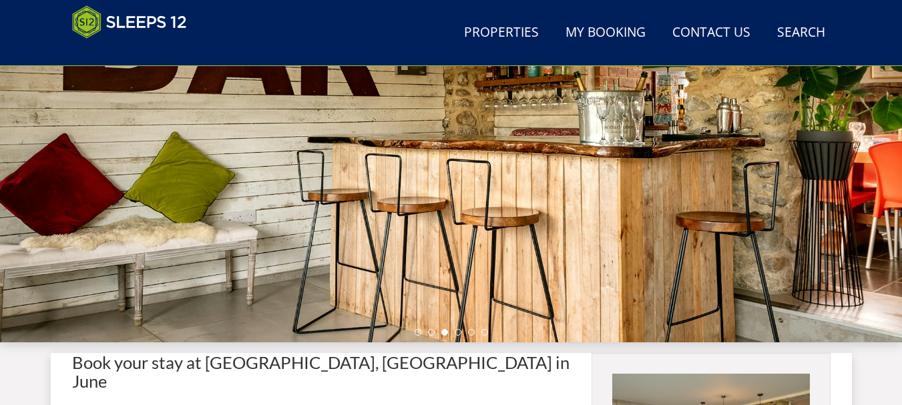
scroll to position [218, 0]
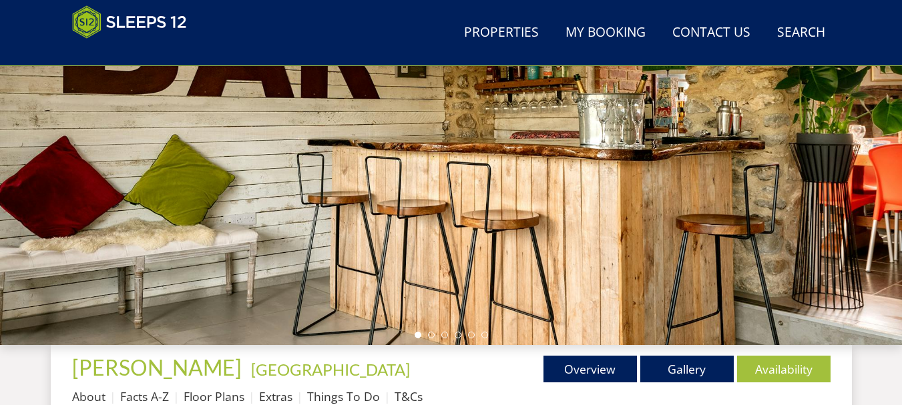
scroll to position [934, 0]
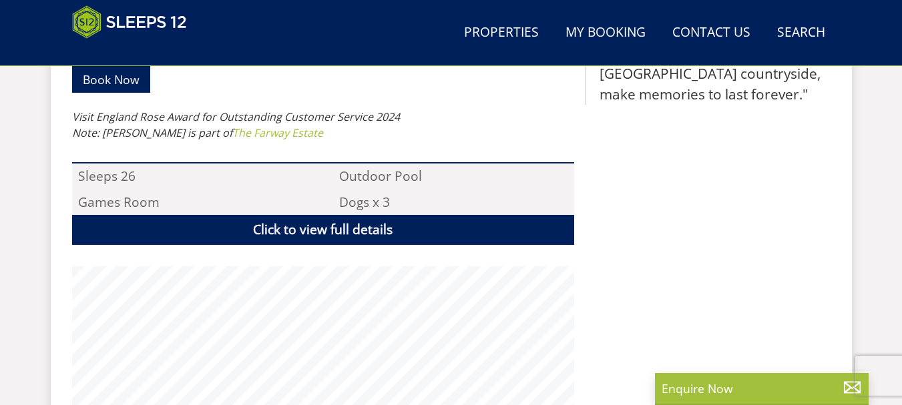
scroll to position [326, 0]
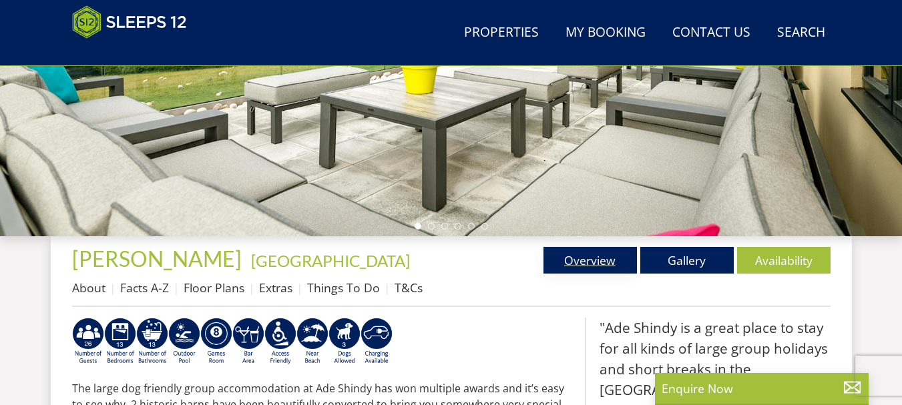
click at [600, 256] on link "Overview" at bounding box center [589, 260] width 93 height 27
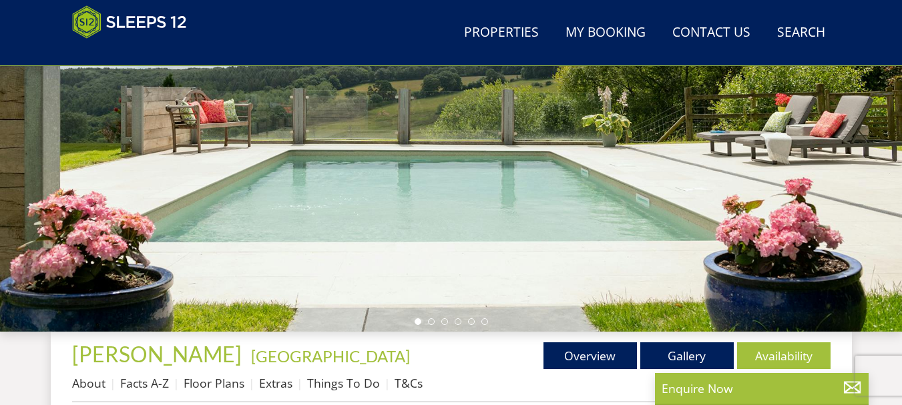
scroll to position [258, 0]
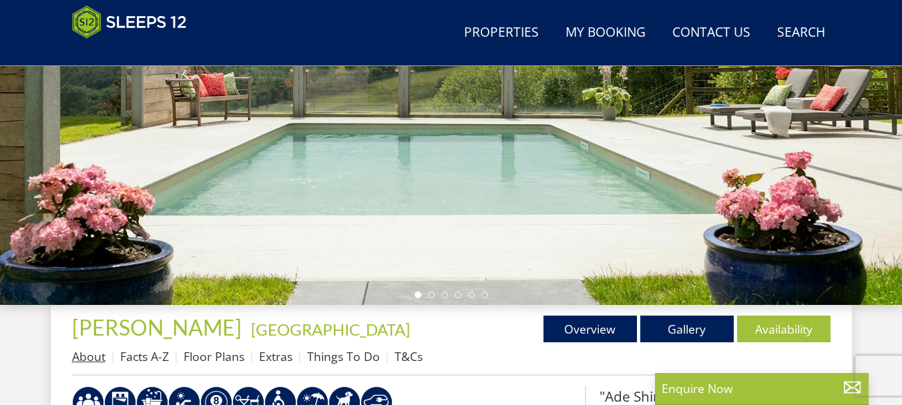
click at [88, 353] on link "About" at bounding box center [88, 356] width 33 height 16
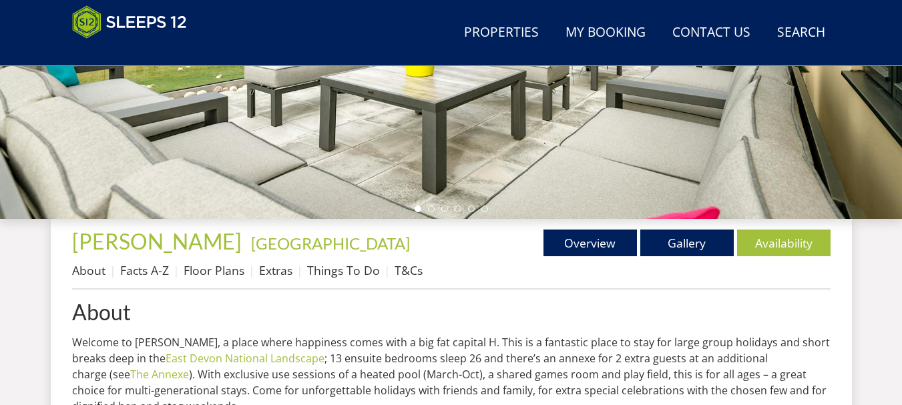
scroll to position [349, 0]
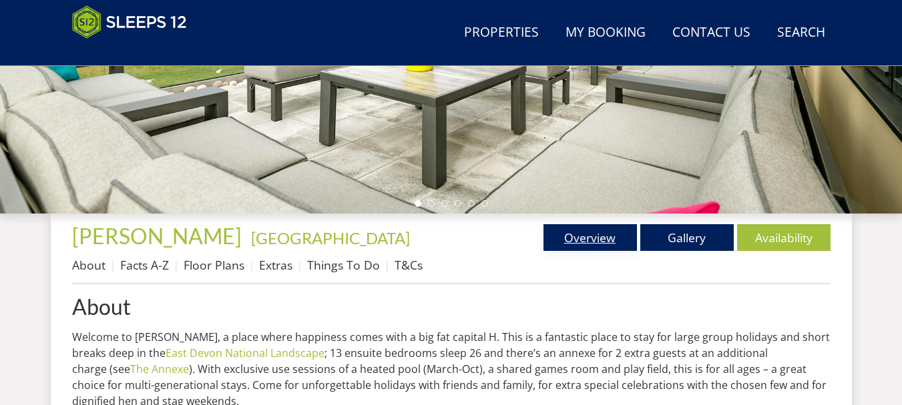
click at [590, 233] on link "Overview" at bounding box center [589, 237] width 93 height 27
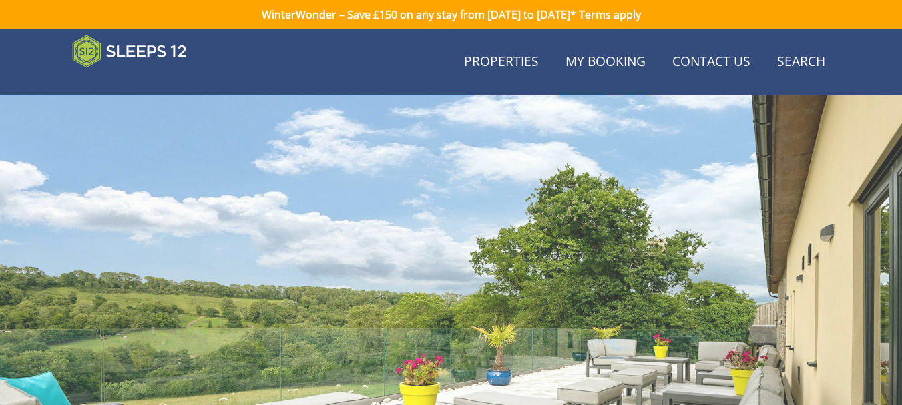
scroll to position [349, 0]
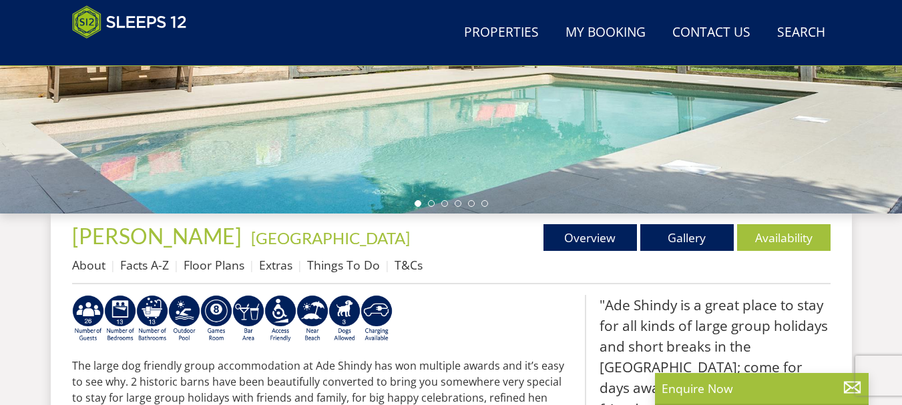
scroll to position [203, 0]
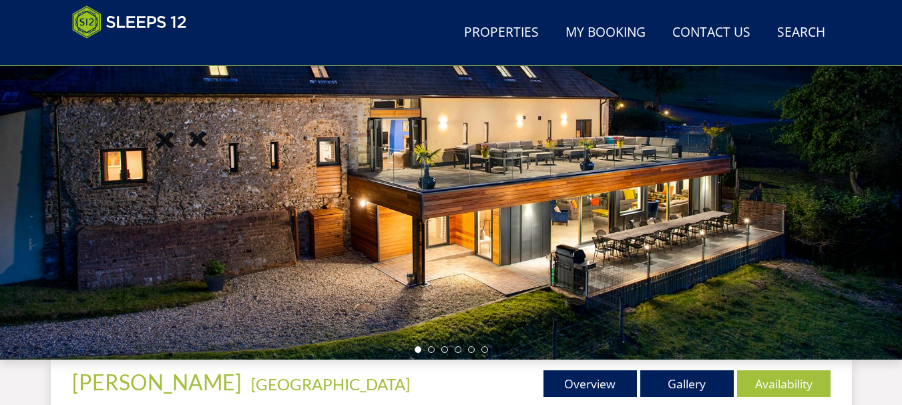
scroll to position [314, 0]
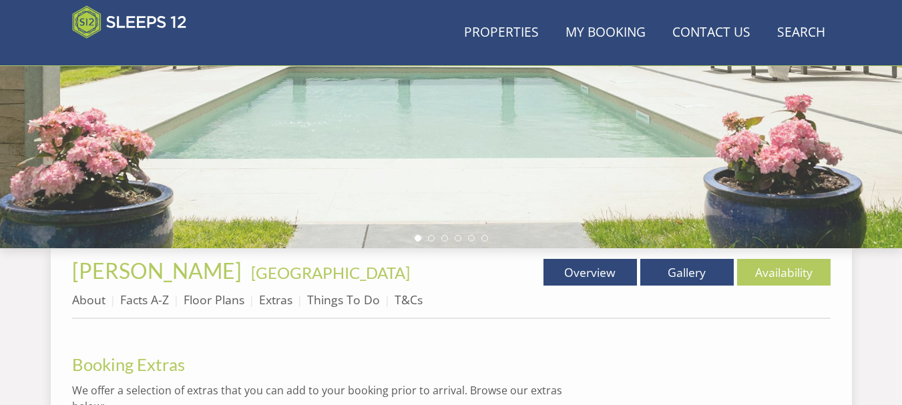
scroll to position [438, 0]
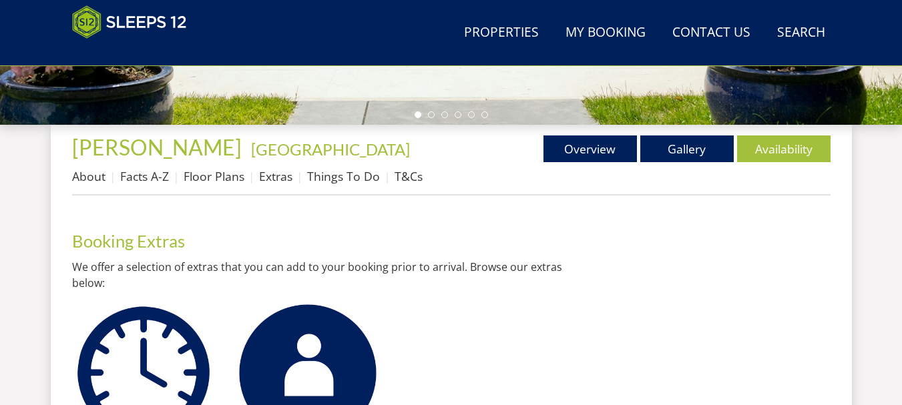
scroll to position [410, 0]
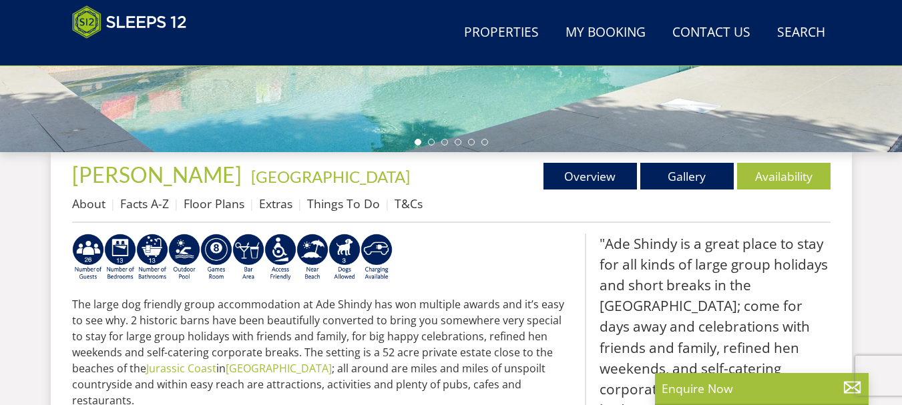
scroll to position [418, 0]
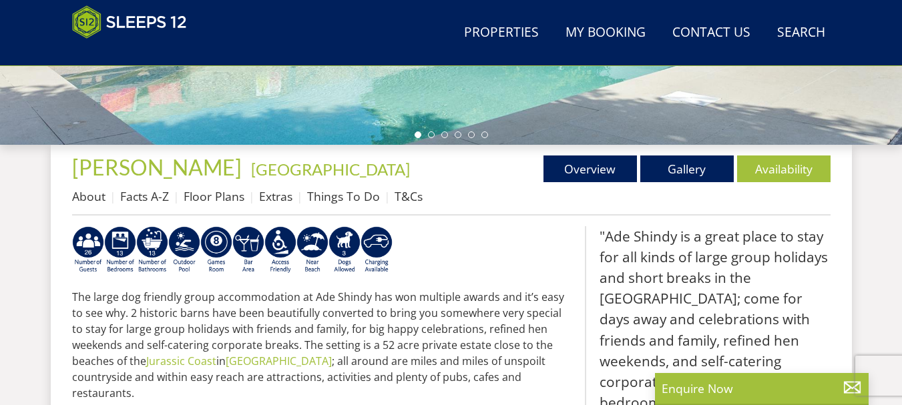
select select "22"
select select "11"
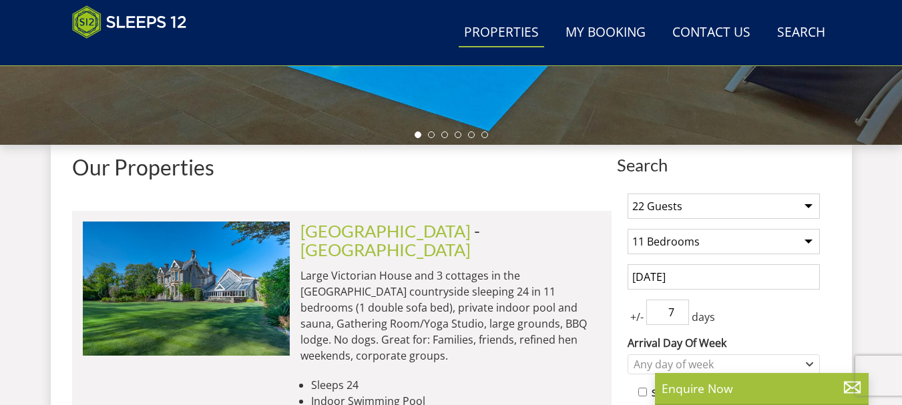
scroll to position [1737, 0]
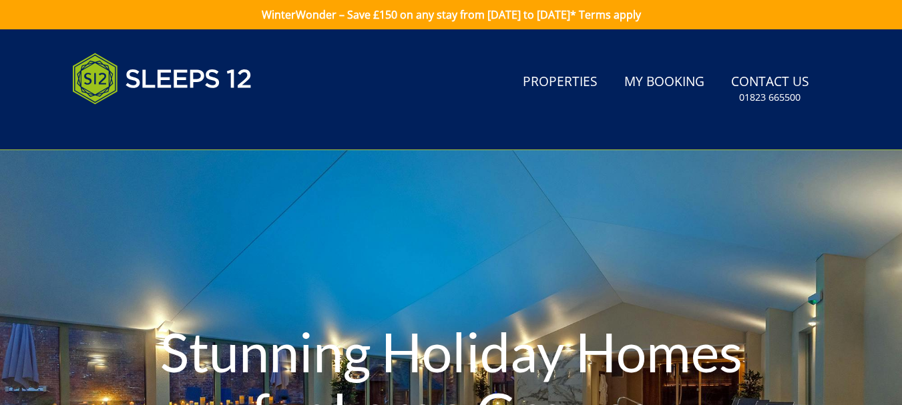
select select "22"
select select "11"
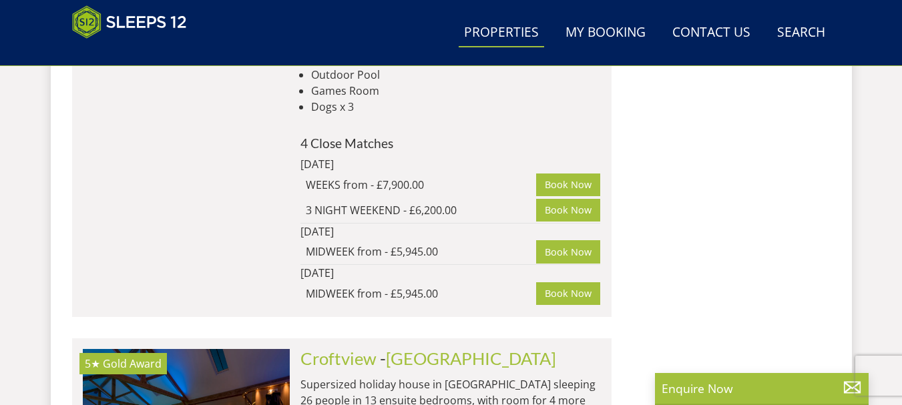
scroll to position [3066, 0]
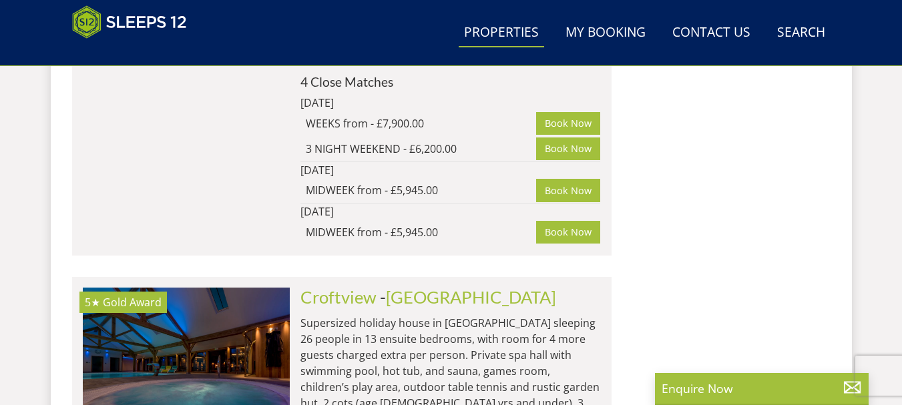
drag, startPoint x: 900, startPoint y: 287, endPoint x: 899, endPoint y: 299, distance: 12.1
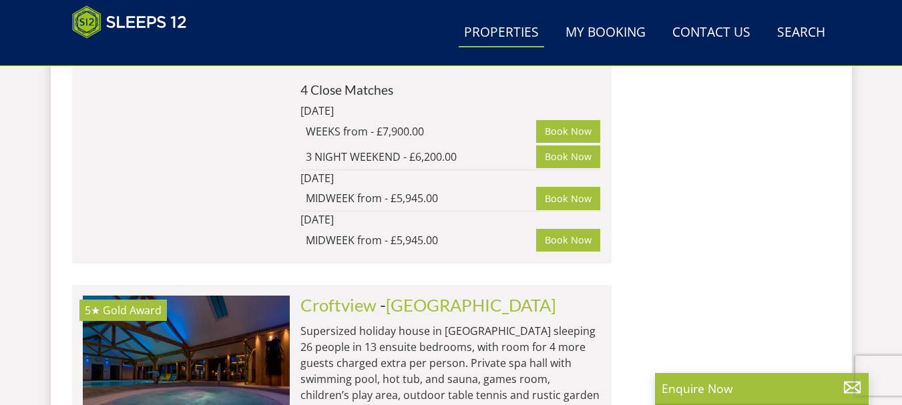
scroll to position [3050, 0]
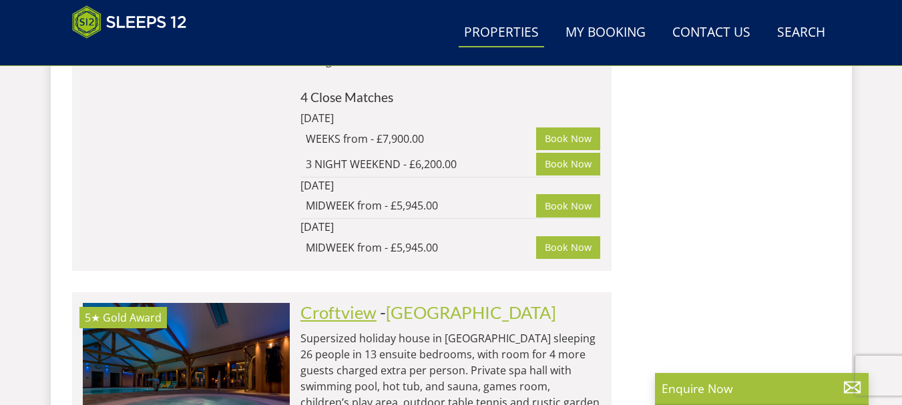
click at [356, 302] on link "Croftview" at bounding box center [338, 312] width 76 height 20
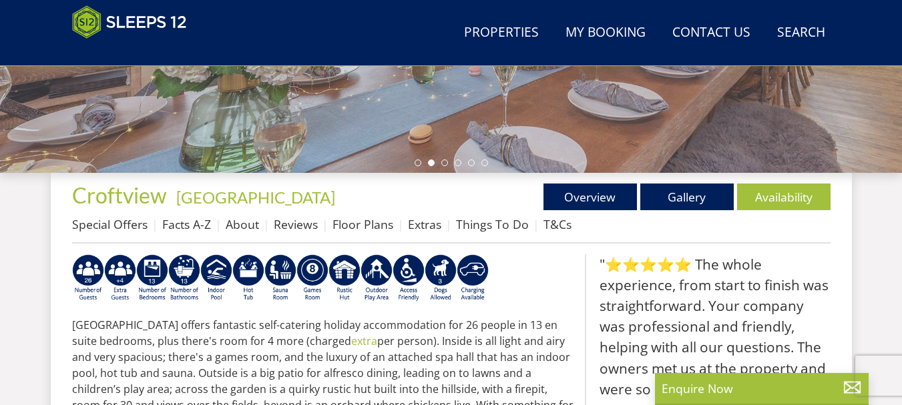
scroll to position [381, 0]
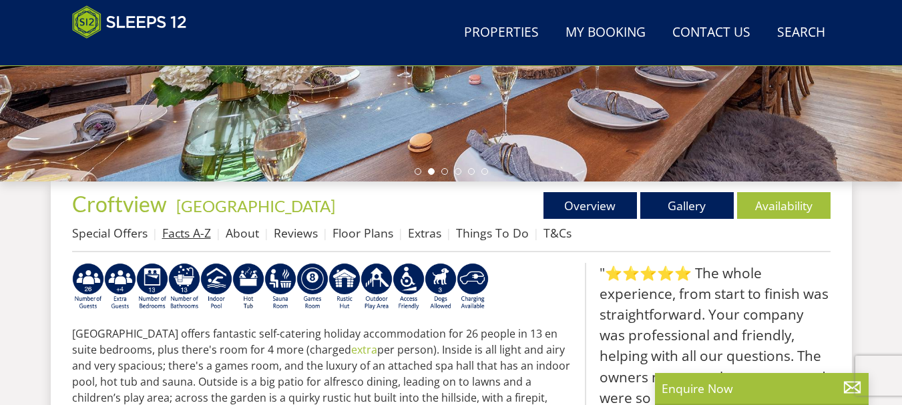
click at [180, 232] on link "Facts A-Z" at bounding box center [186, 233] width 49 height 16
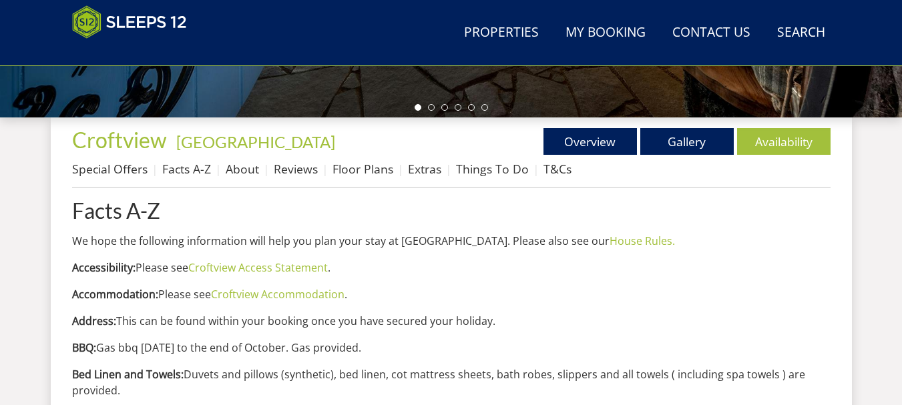
scroll to position [458, 0]
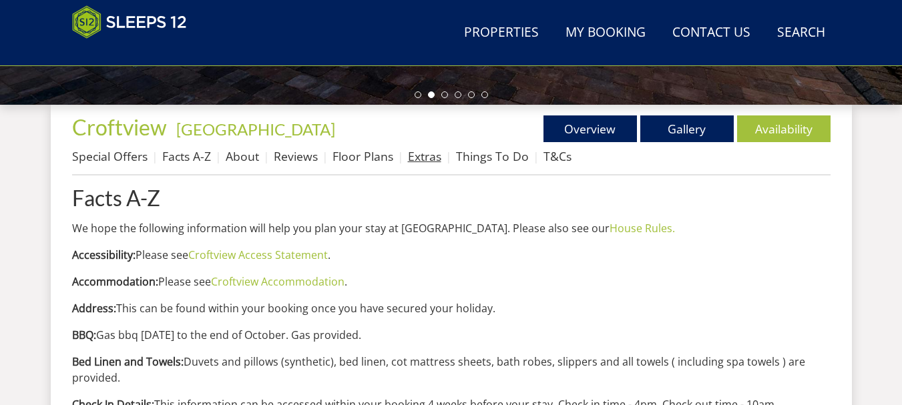
click at [416, 156] on link "Extras" at bounding box center [424, 156] width 33 height 16
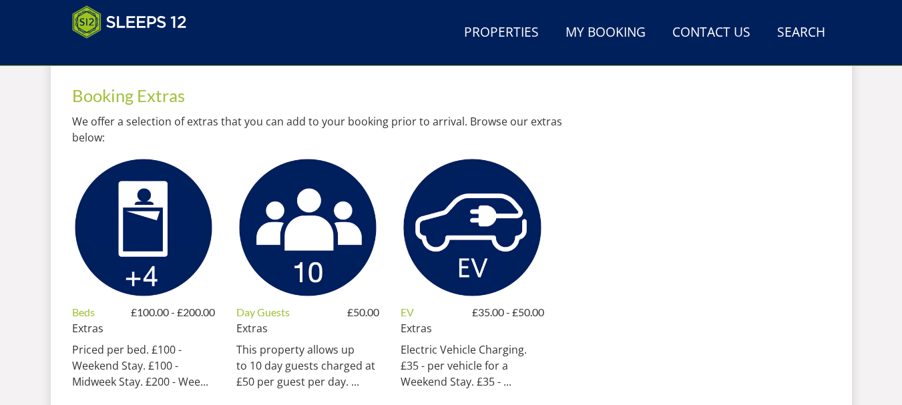
scroll to position [442, 0]
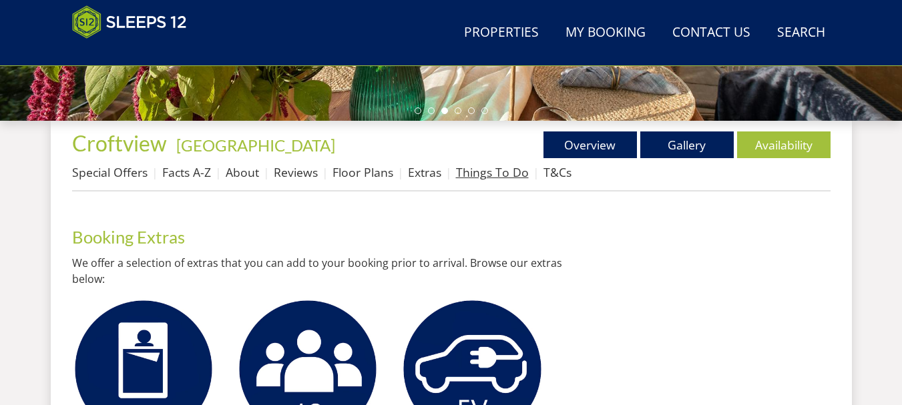
click at [482, 172] on link "Things To Do" at bounding box center [492, 172] width 73 height 16
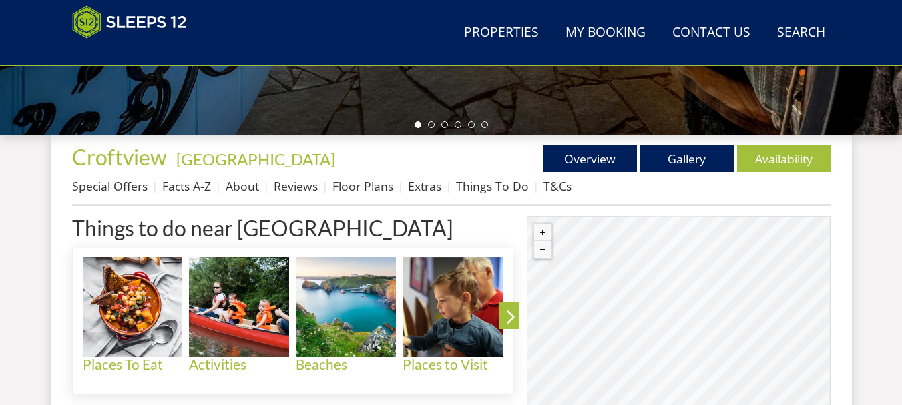
scroll to position [436, 0]
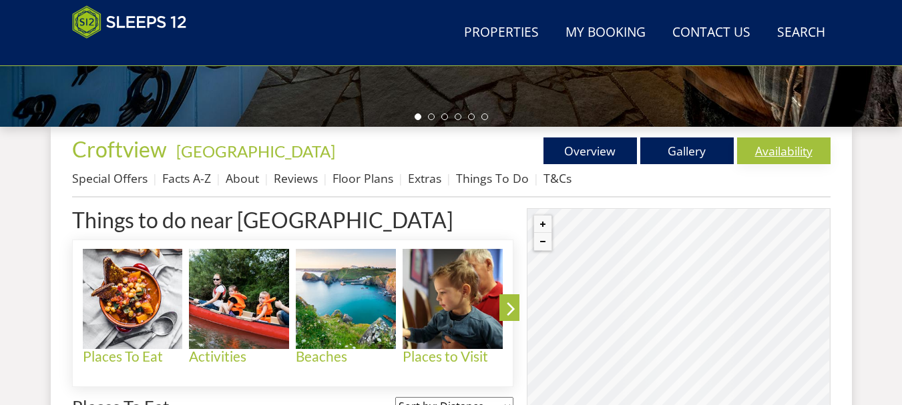
click at [803, 156] on link "Availability" at bounding box center [783, 150] width 93 height 27
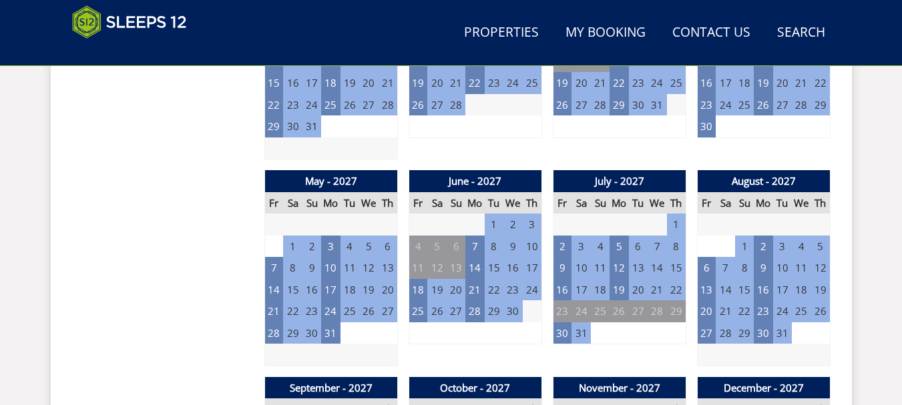
scroll to position [1527, 0]
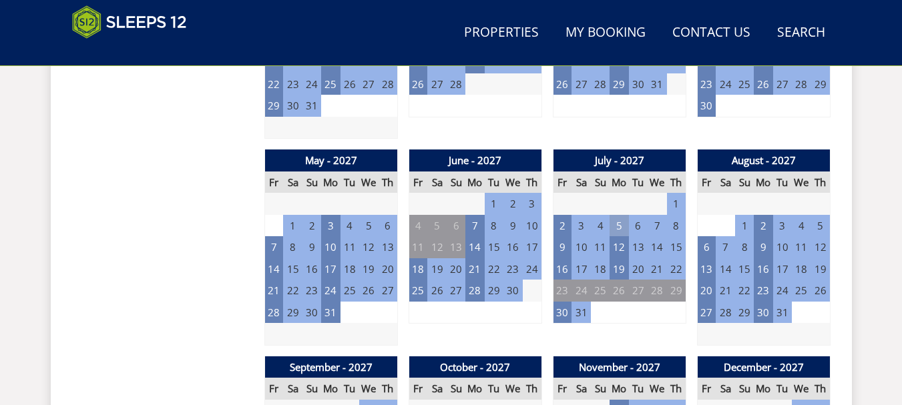
click at [621, 224] on td "5" at bounding box center [618, 226] width 19 height 22
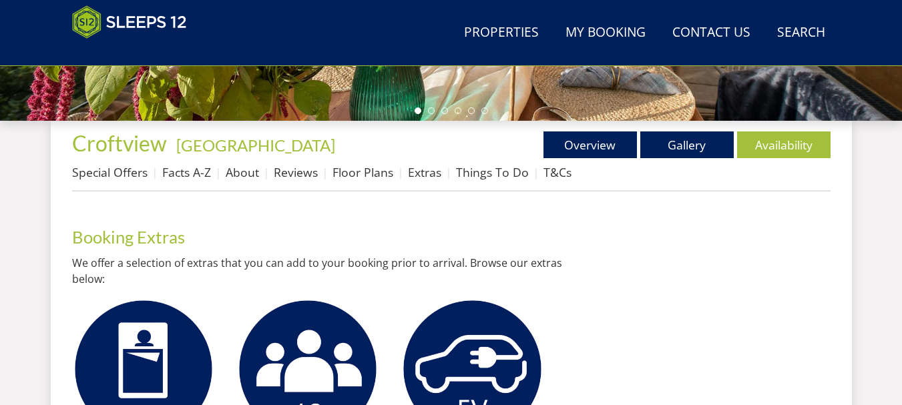
scroll to position [458, 0]
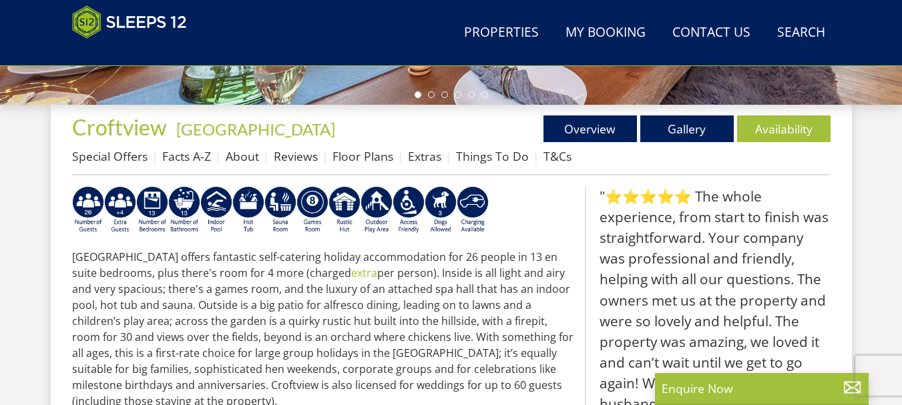
scroll to position [381, 0]
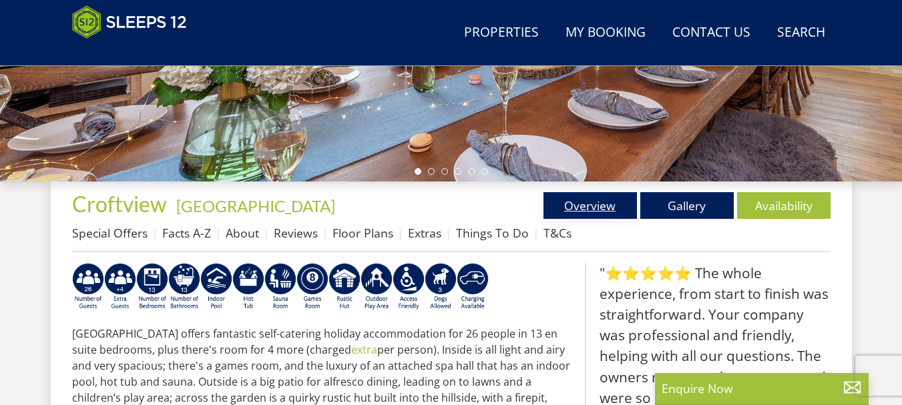
click at [555, 198] on link "Overview" at bounding box center [589, 205] width 93 height 27
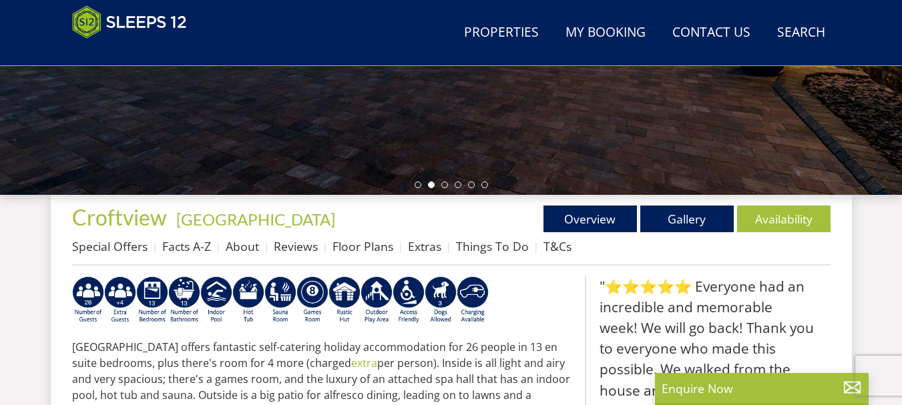
scroll to position [0, 0]
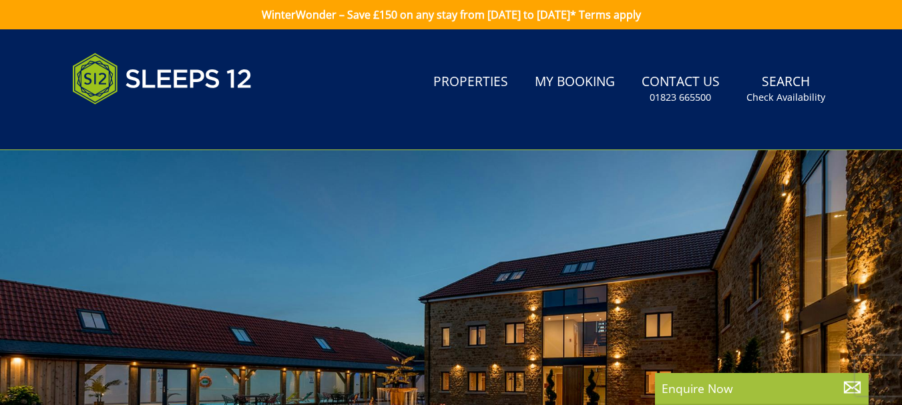
select select "22"
select select "11"
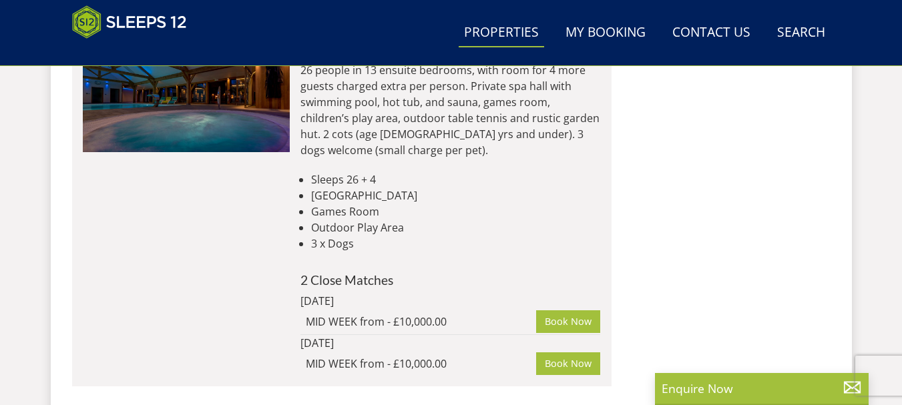
scroll to position [3311, 0]
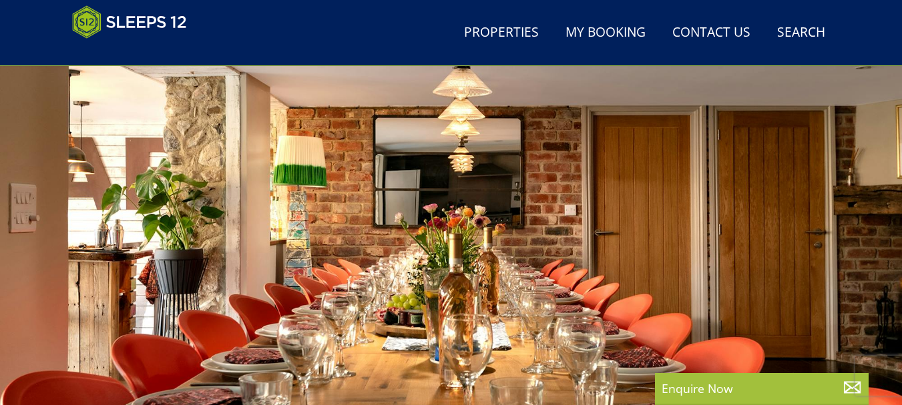
scroll to position [180, 0]
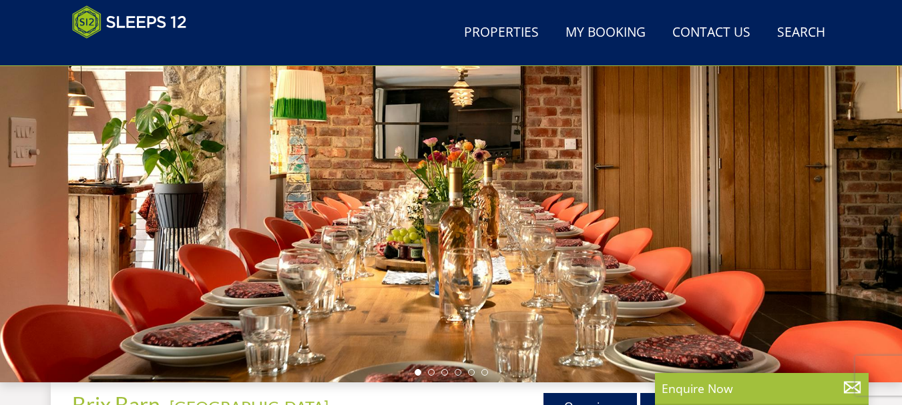
select select "22"
select select "11"
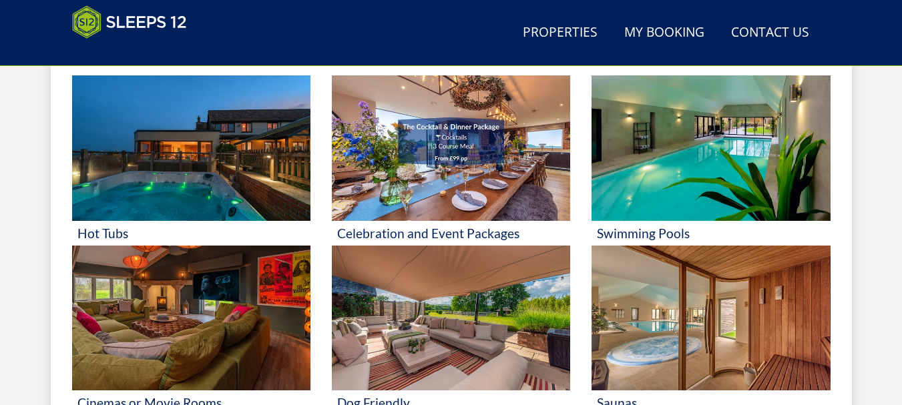
scroll to position [3, 0]
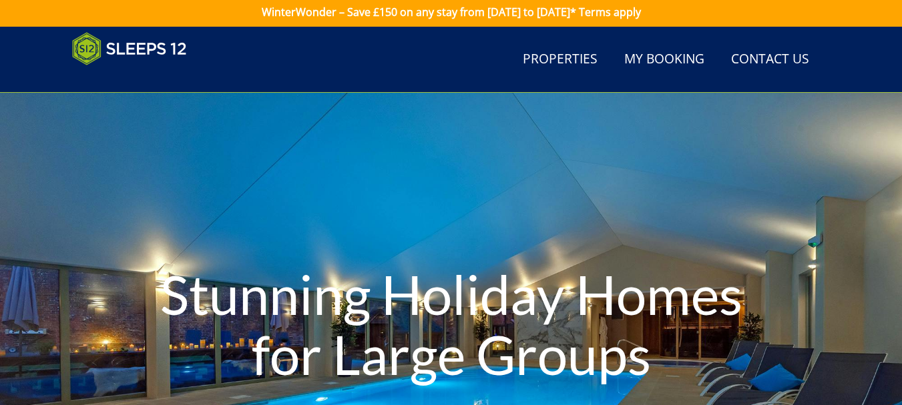
select select "22"
select select "11"
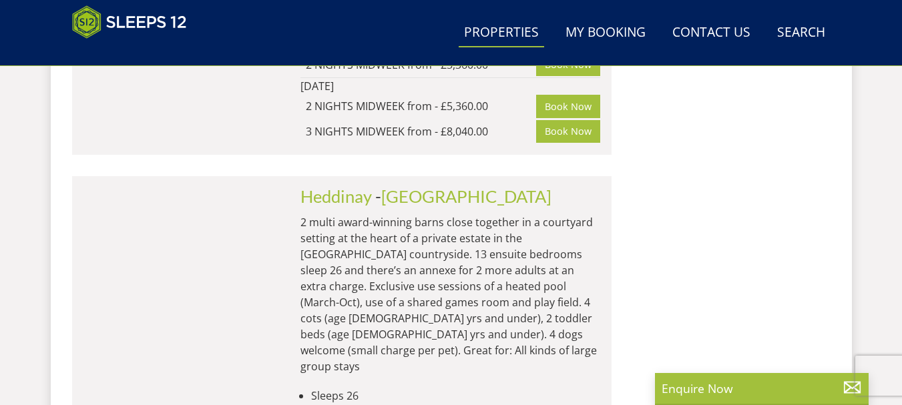
scroll to position [2675, 0]
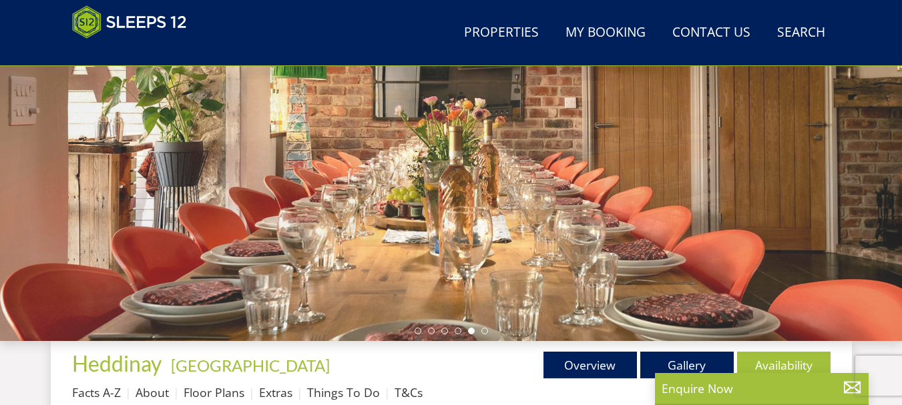
scroll to position [290, 0]
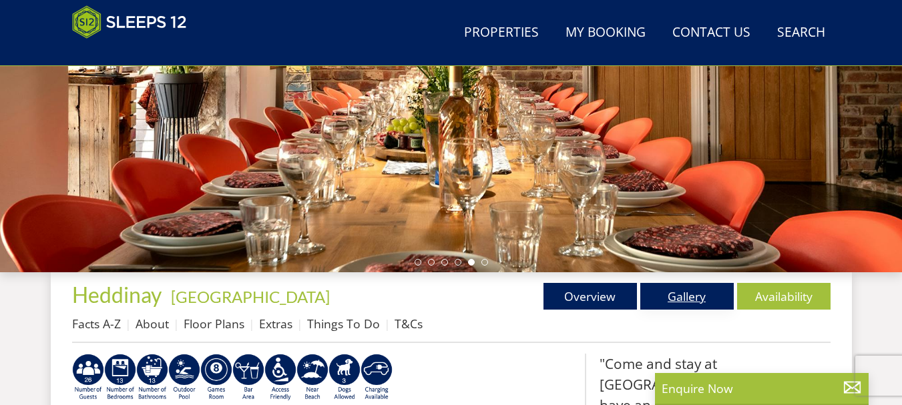
click at [694, 292] on link "Gallery" at bounding box center [686, 296] width 93 height 27
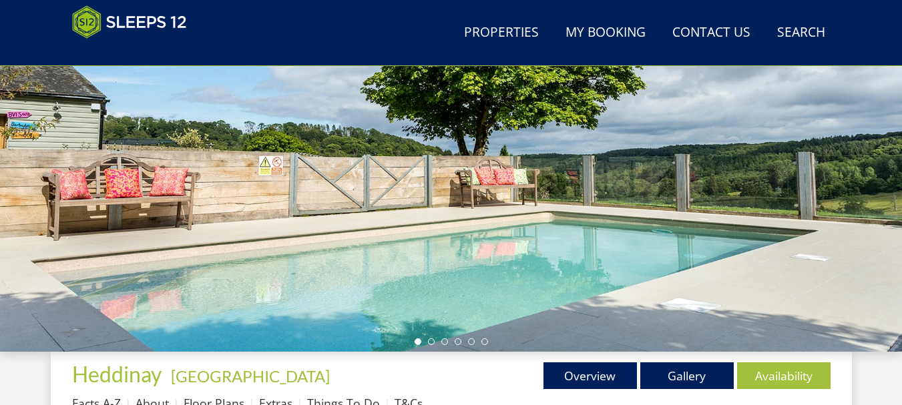
scroll to position [262, 0]
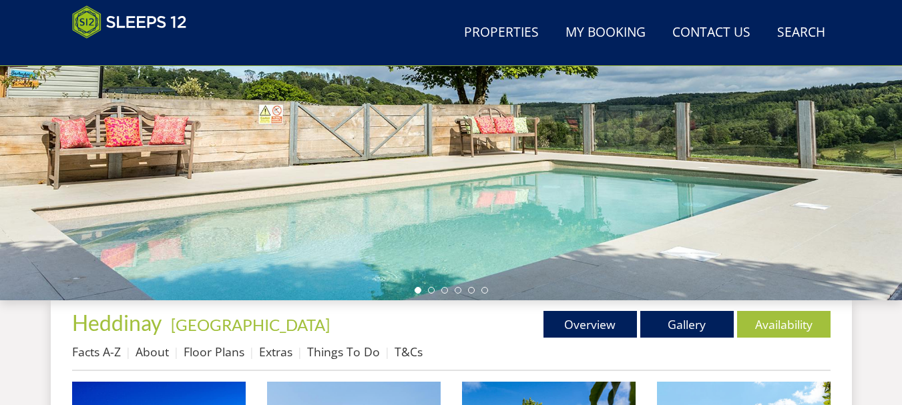
drag, startPoint x: 901, startPoint y: 77, endPoint x: 901, endPoint y: 109, distance: 32.7
click at [901, 109] on div at bounding box center [451, 66] width 902 height 467
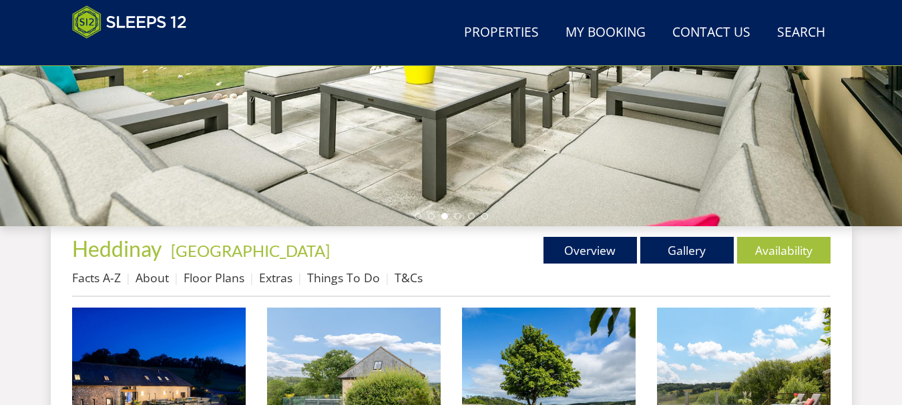
scroll to position [355, 0]
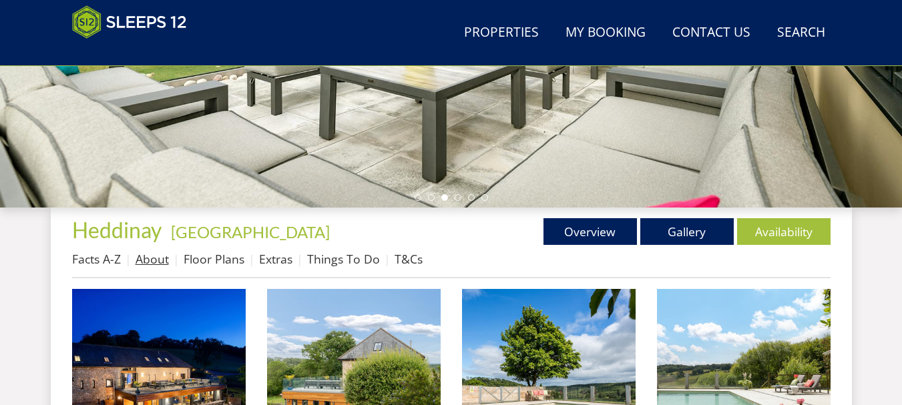
click at [150, 259] on link "About" at bounding box center [151, 259] width 33 height 16
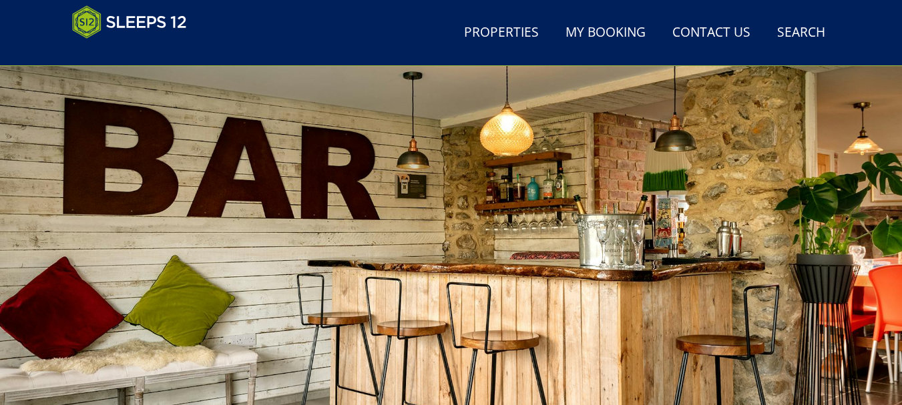
scroll to position [41, 0]
